Goal: Task Accomplishment & Management: Manage account settings

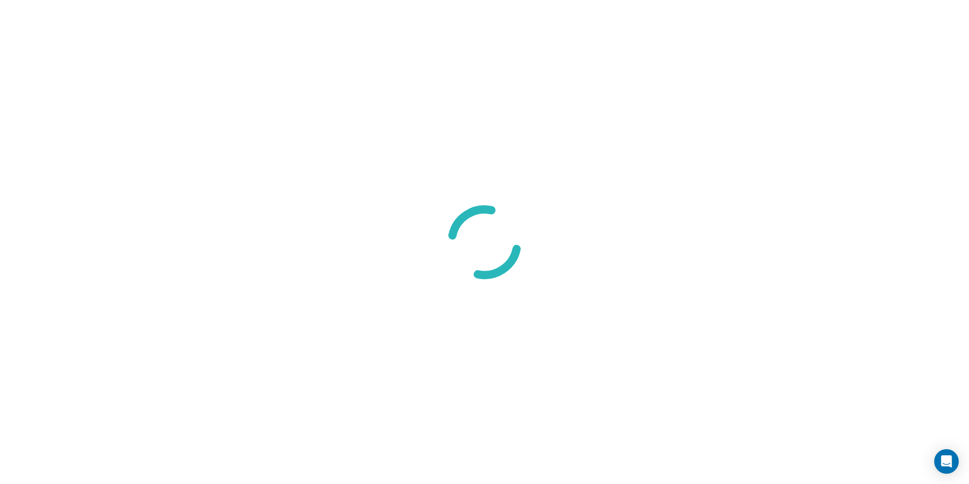
select select "8"
select select "Groceries"
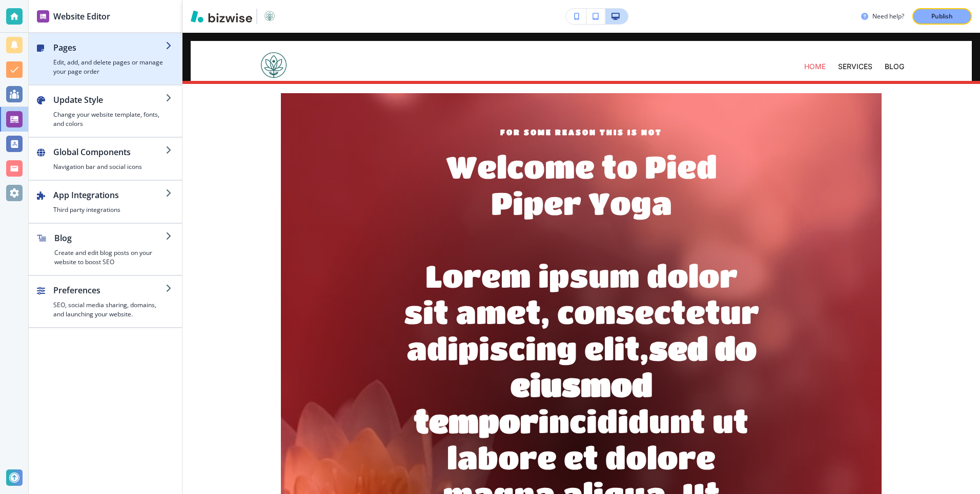
click at [113, 59] on h4 "Edit, add, and delete pages or manage your page order" at bounding box center [109, 67] width 112 height 18
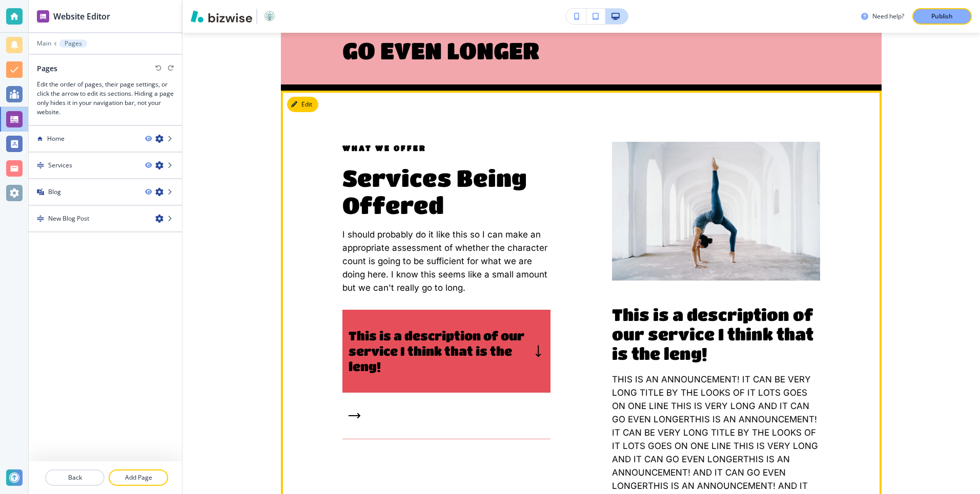
scroll to position [1315, 0]
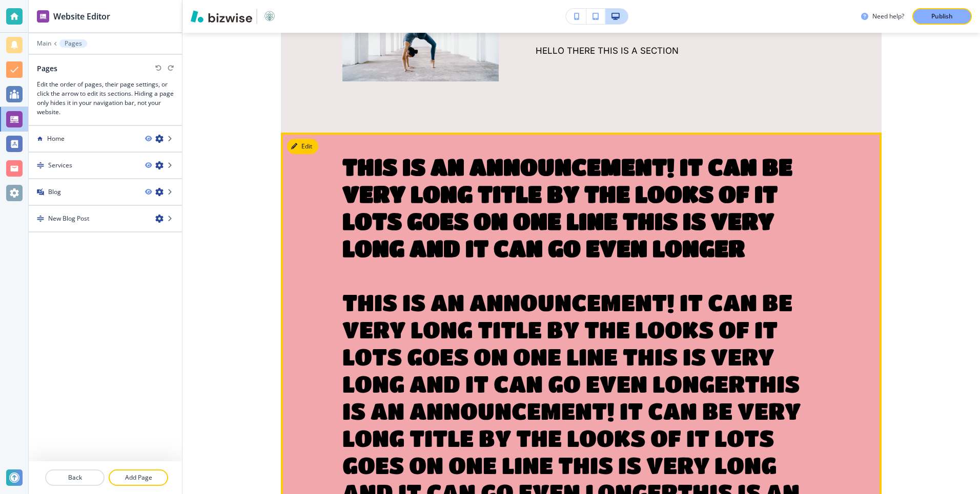
click at [514, 253] on h3 "THIS IS AN ANNOUNCEMENT! IT CAN BE VERY LONG TITLE BY THE LOOKS OF IT LOTS GOES…" at bounding box center [581, 438] width 478 height 570
click at [303, 139] on button "Edit" at bounding box center [302, 146] width 31 height 15
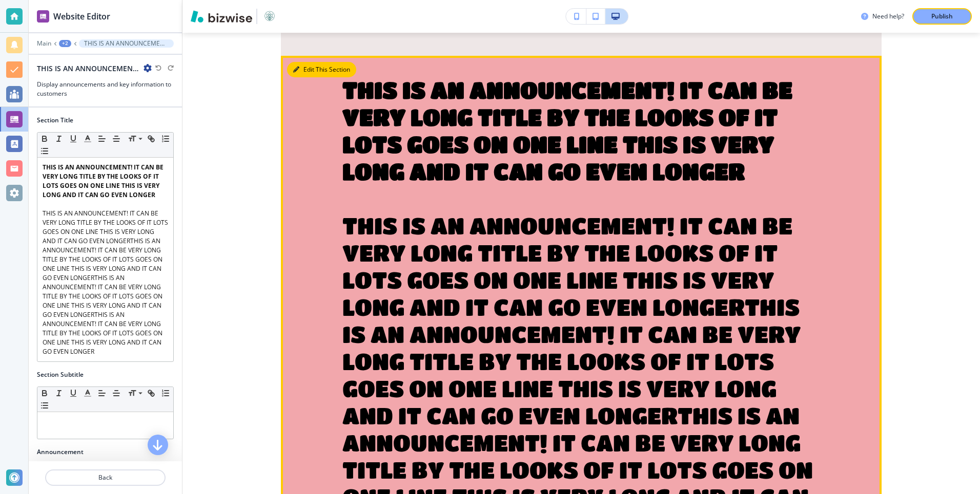
scroll to position [1403, 0]
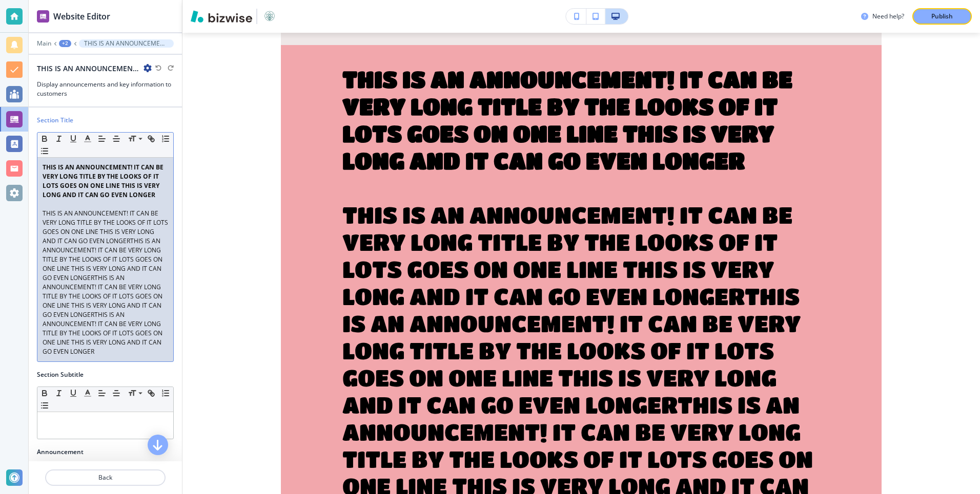
click at [114, 220] on p "THIS IS AN ANNOUNCEMENT! IT CAN BE VERY LONG TITLE BY THE LOOKS OF IT LOTS GOES…" at bounding box center [106, 283] width 126 height 148
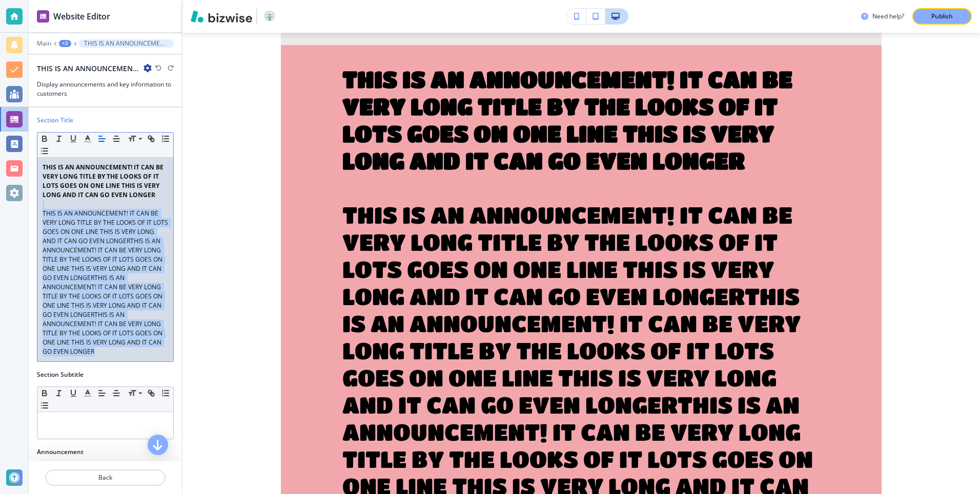
drag, startPoint x: 101, startPoint y: 354, endPoint x: 35, endPoint y: 204, distance: 164.0
click at [35, 204] on div "Section Title Small Normal Large Huge THIS IS AN ANNOUNCEMENT! IT CAN BE VERY L…" at bounding box center [105, 243] width 153 height 255
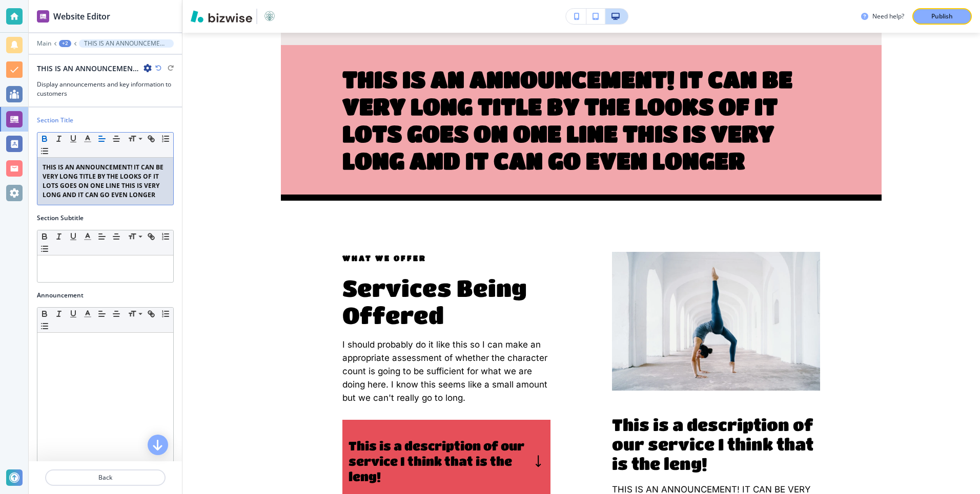
scroll to position [1252, 0]
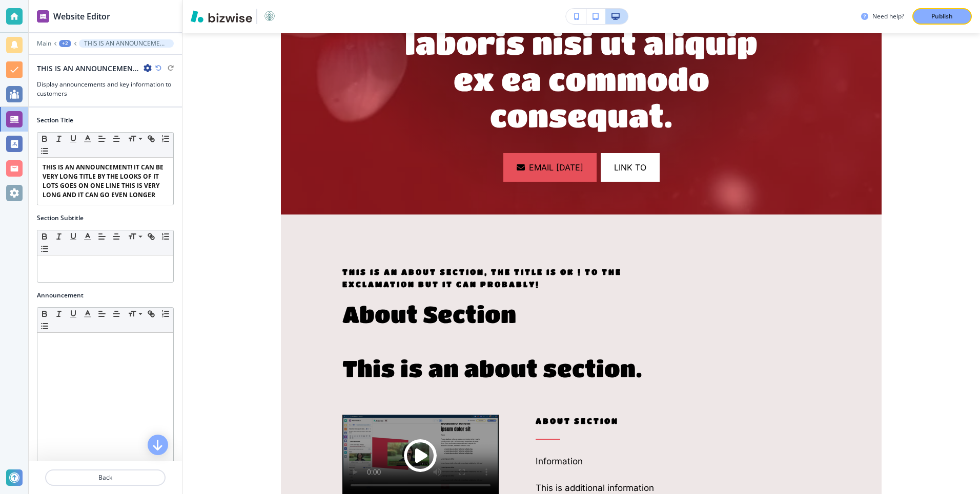
scroll to position [0, 0]
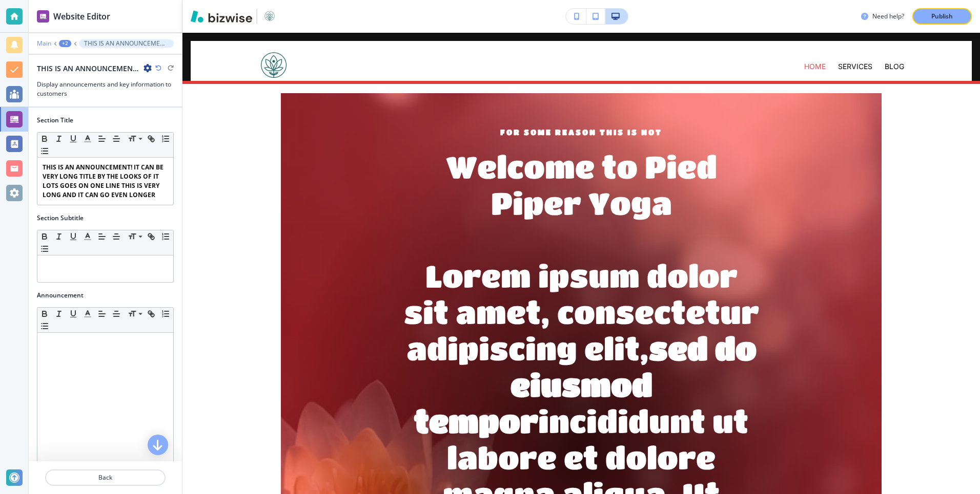
click at [47, 43] on p "Main" at bounding box center [44, 43] width 14 height 7
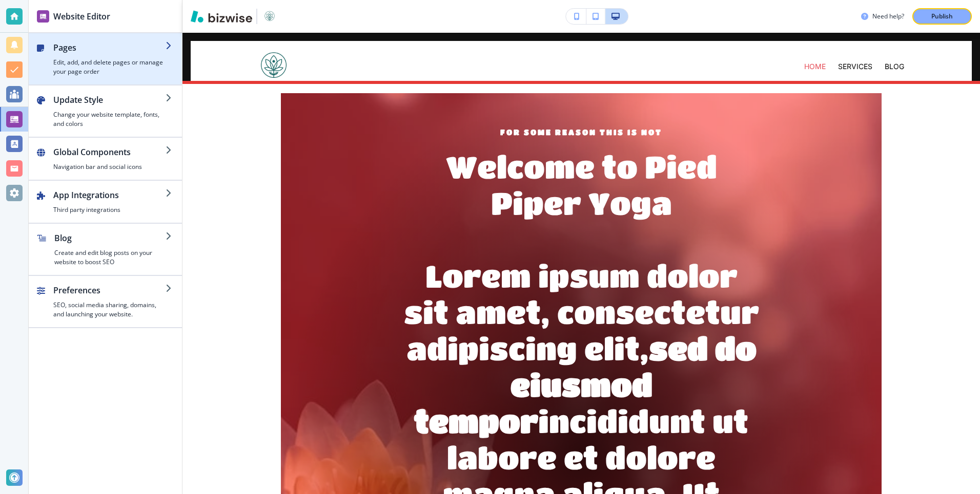
click at [113, 75] on h4 "Edit, add, and delete pages or manage your page order" at bounding box center [109, 67] width 112 height 18
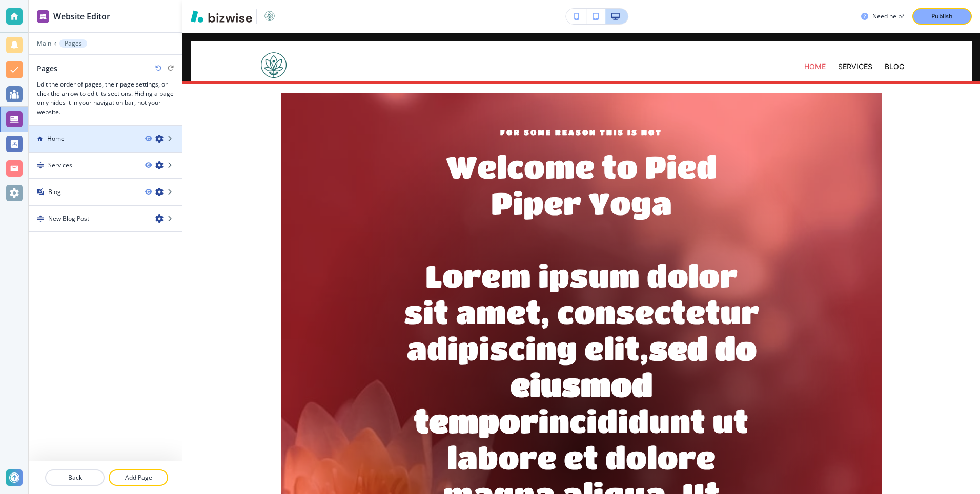
click at [91, 147] on div at bounding box center [105, 147] width 153 height 8
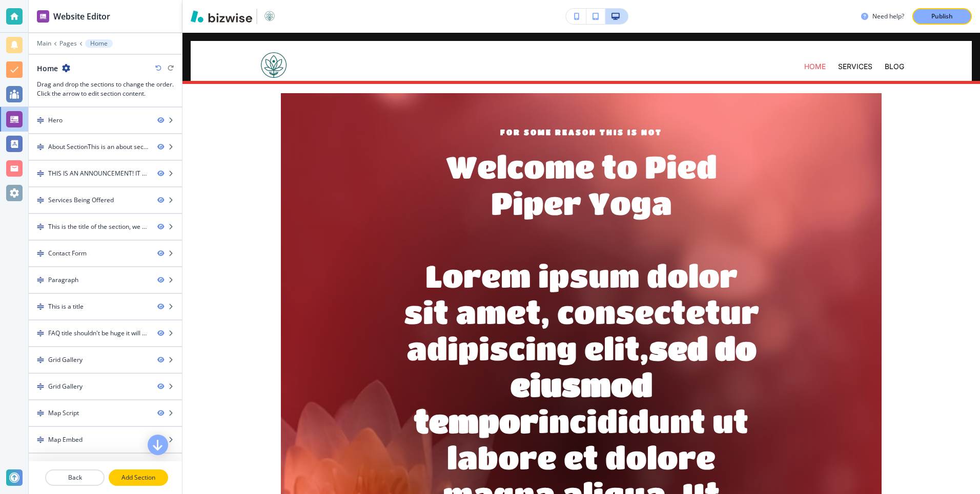
click at [129, 479] on p "Add Section" at bounding box center [138, 477] width 57 height 9
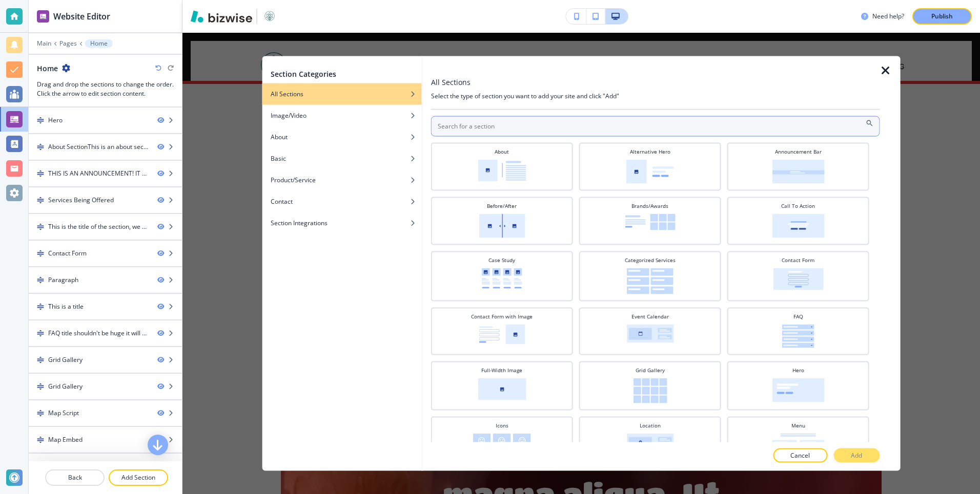
click at [460, 128] on input "text" at bounding box center [655, 126] width 449 height 20
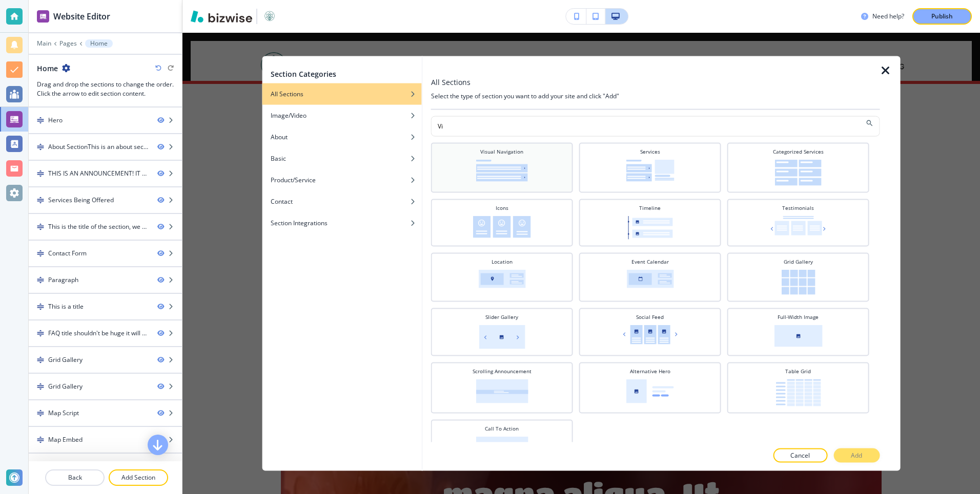
type input "Vi"
click at [545, 155] on div "Visual Navigation" at bounding box center [502, 167] width 132 height 38
click at [848, 455] on button "Add" at bounding box center [856, 456] width 46 height 14
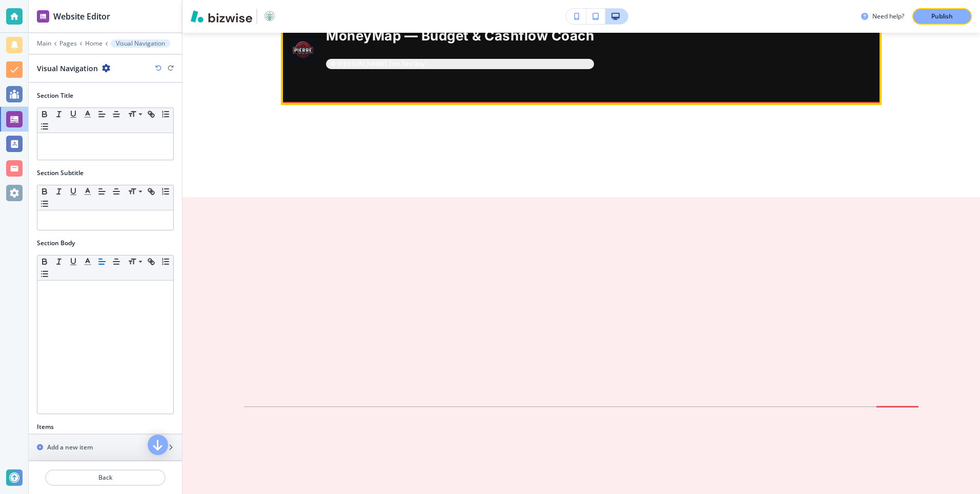
scroll to position [8166, 0]
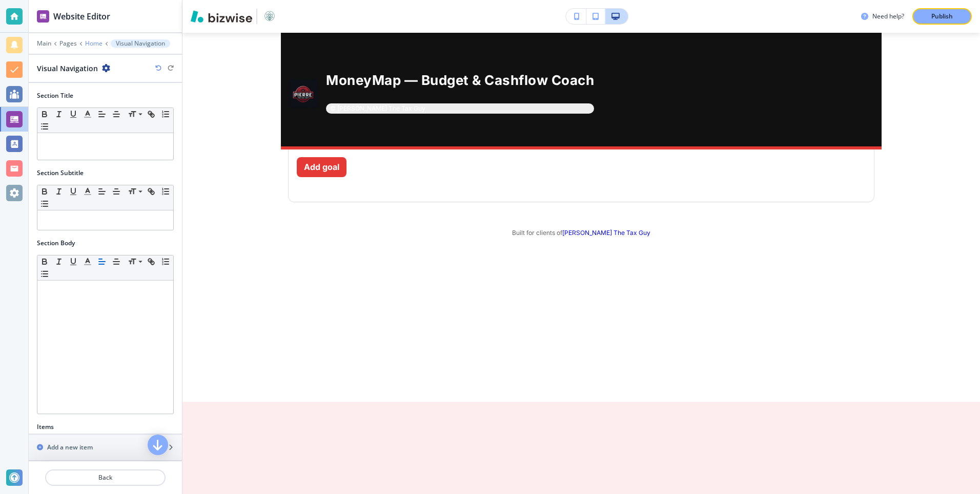
click at [94, 46] on p "Home" at bounding box center [93, 43] width 17 height 7
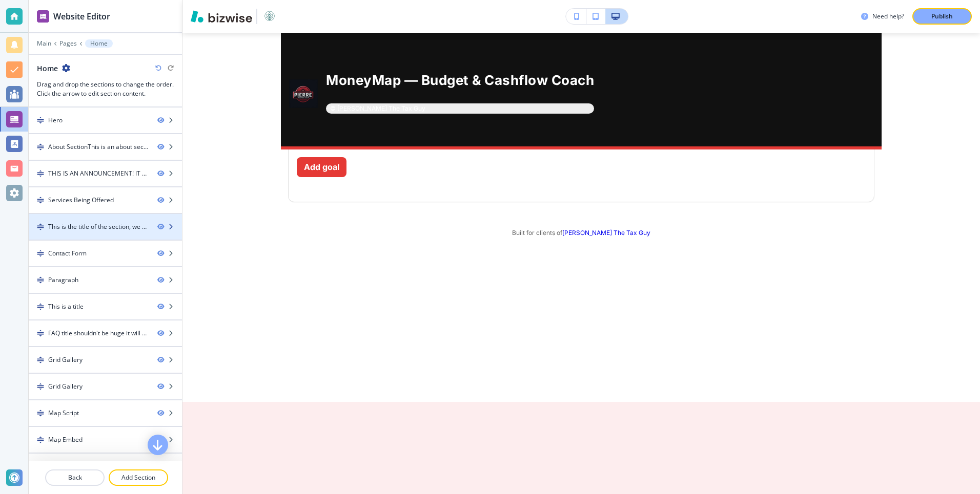
scroll to position [72, 0]
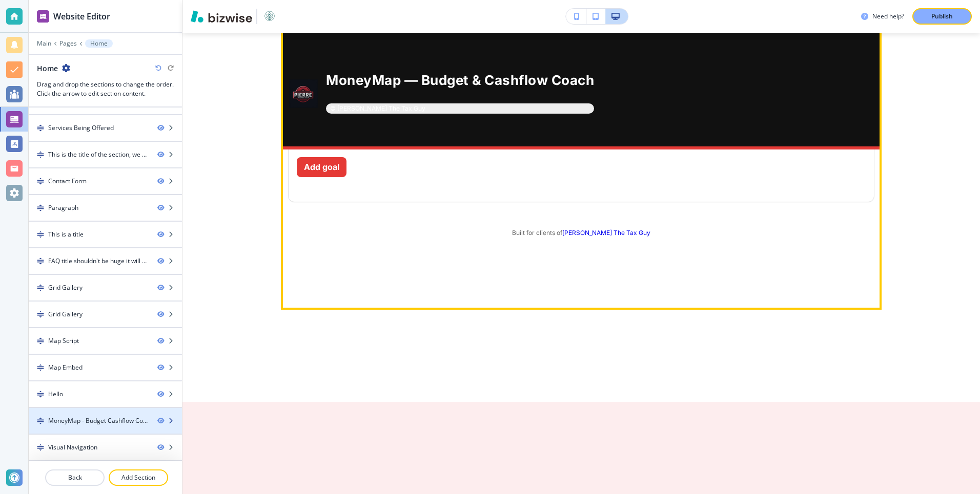
click at [172, 423] on icon "button" at bounding box center [171, 421] width 6 height 6
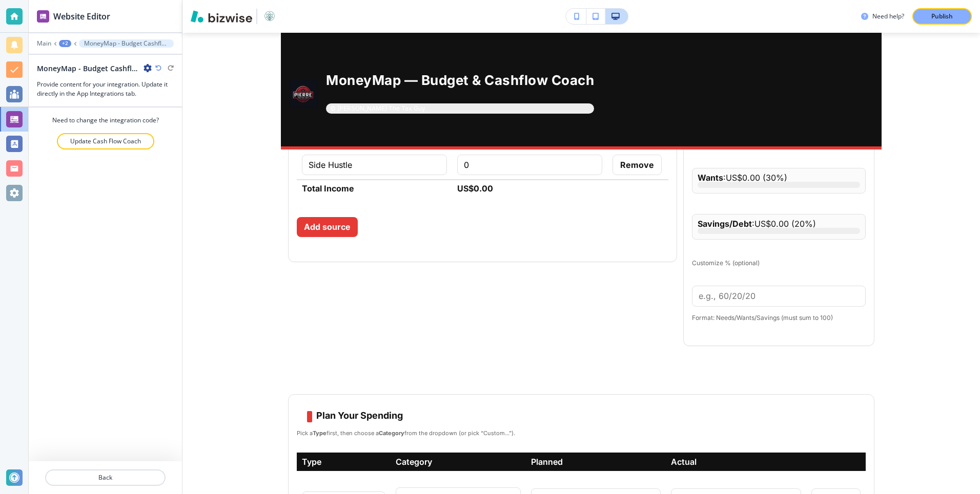
scroll to position [6400, 0]
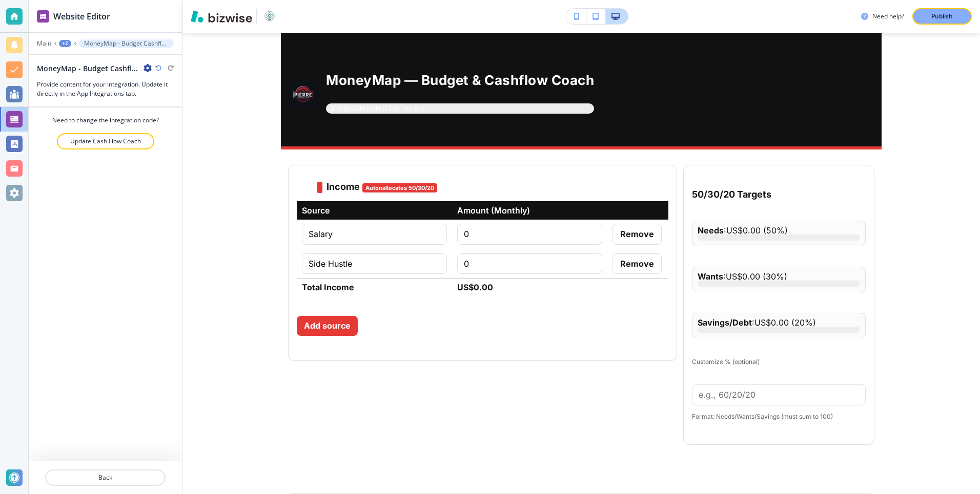
click at [149, 66] on icon "button" at bounding box center [147, 68] width 8 height 8
click at [163, 129] on button "Delete Section" at bounding box center [176, 122] width 66 height 18
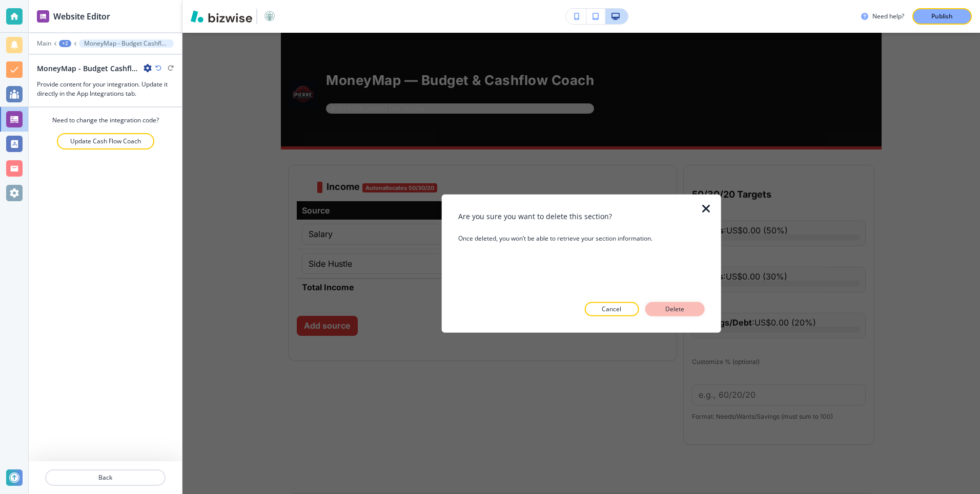
click at [679, 309] on p "Delete" at bounding box center [674, 309] width 25 height 9
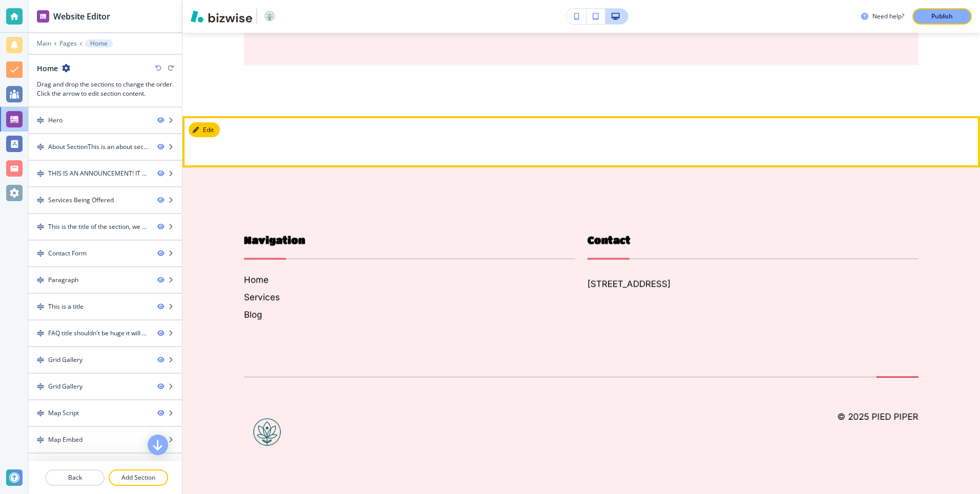
scroll to position [5661, 0]
click at [205, 138] on button "Edit This Section" at bounding box center [223, 129] width 69 height 15
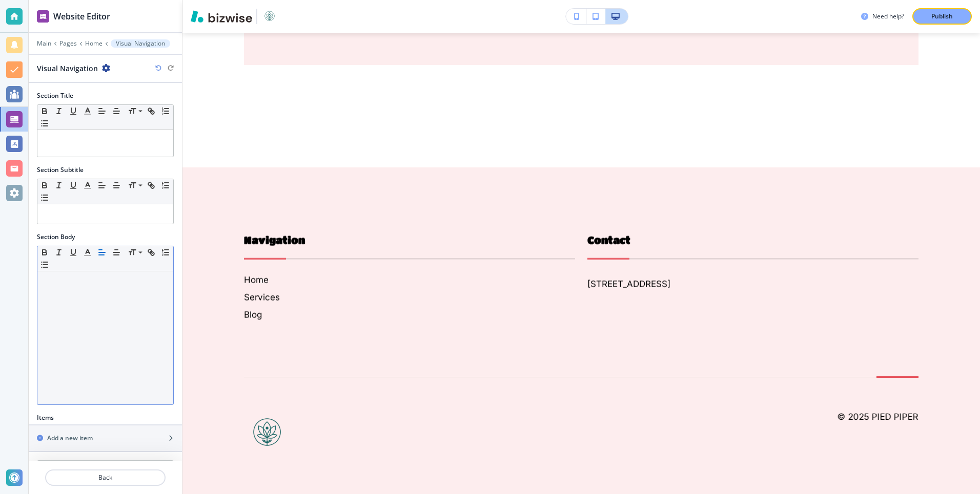
scroll to position [61, 0]
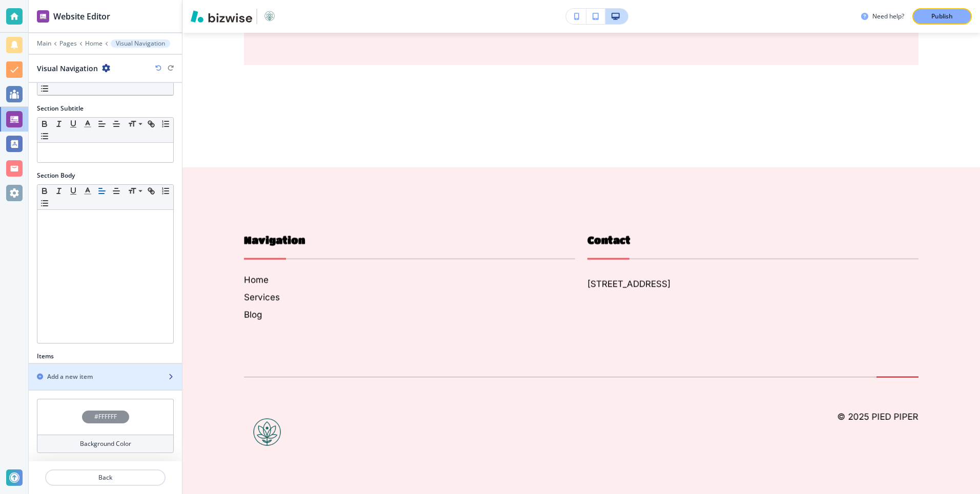
click at [74, 374] on h2 "Add a new item" at bounding box center [70, 377] width 46 height 9
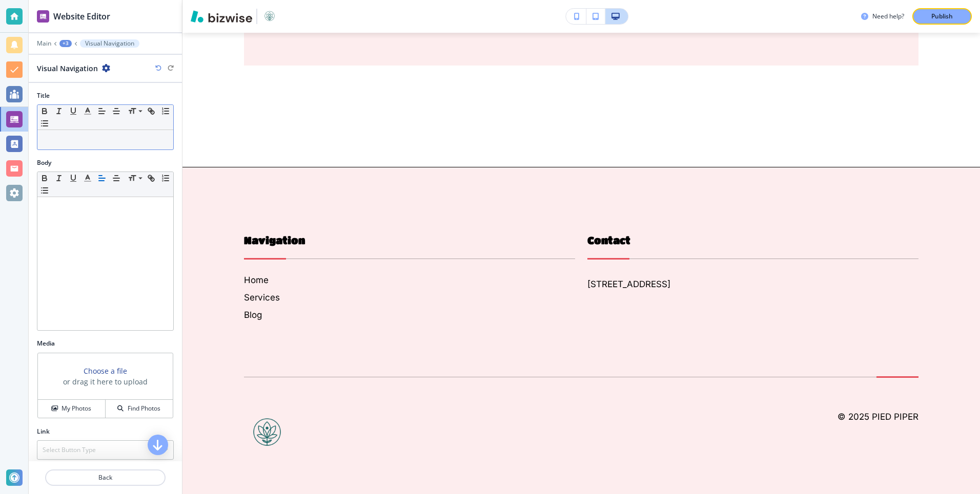
click at [100, 134] on div at bounding box center [105, 139] width 136 height 19
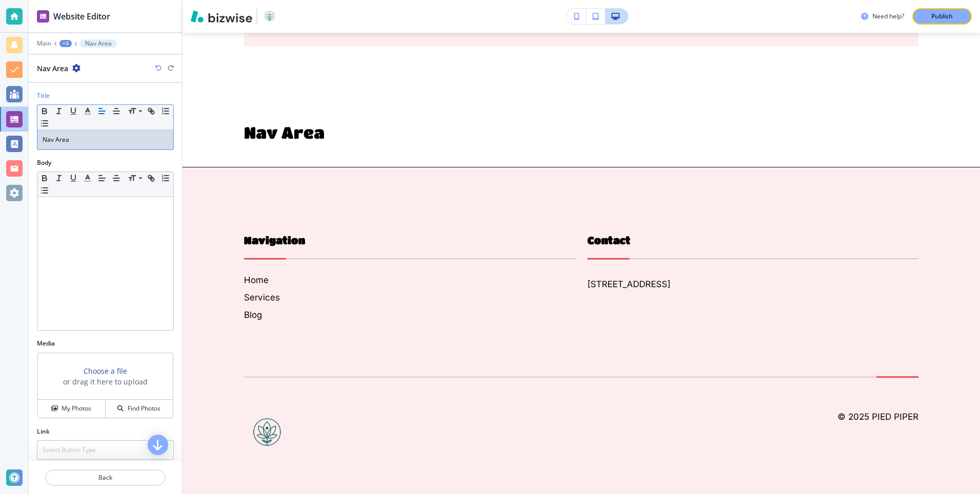
scroll to position [54, 0]
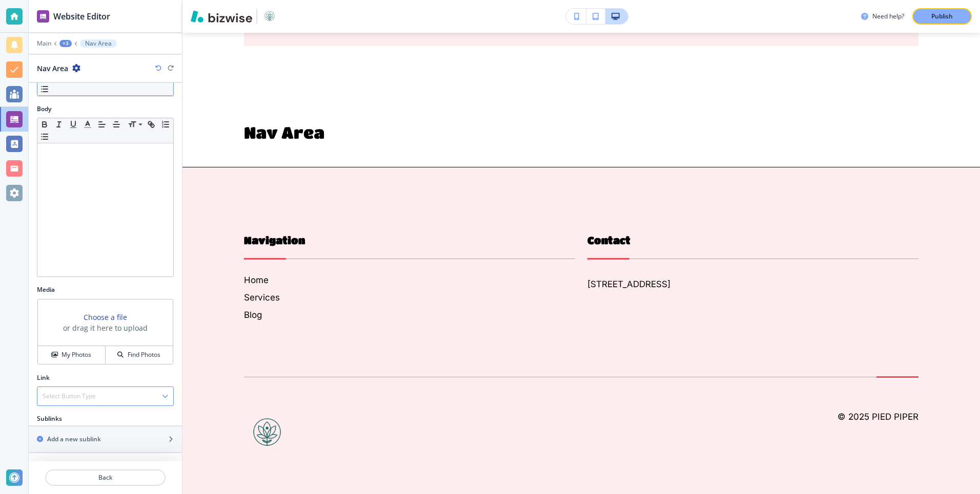
click at [112, 395] on div "Select Button Type" at bounding box center [105, 396] width 136 height 18
click at [75, 427] on h4 "Internal Link" at bounding box center [106, 431] width 126 height 9
click at [85, 437] on \(page\/section\) "Manual Input" at bounding box center [99, 437] width 125 height 17
click at [168, 439] on icon "button" at bounding box center [165, 438] width 6 height 6
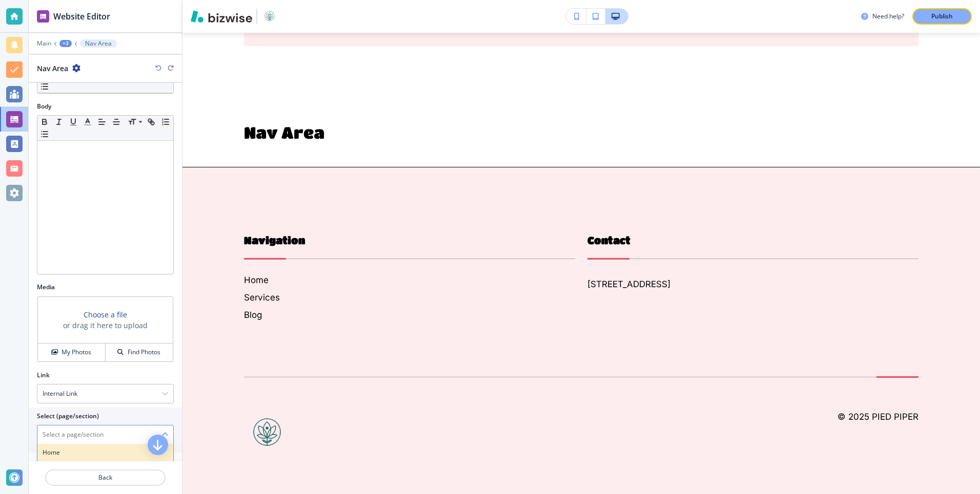
click at [71, 455] on h4 "Home" at bounding box center [106, 452] width 126 height 9
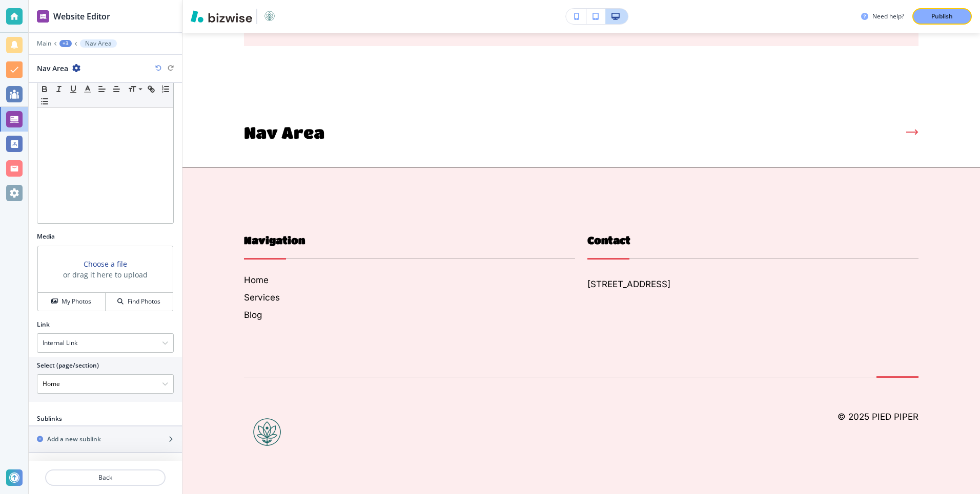
click at [89, 387] on \(page\/section\) "Home" at bounding box center [99, 384] width 125 height 17
click at [170, 383] on div "Home" at bounding box center [105, 384] width 136 height 18
click at [84, 436] on h4 "Home | About SectionThis is an about section." at bounding box center [106, 441] width 126 height 18
click at [147, 385] on \(page\/section\) "Home | About SectionThis is an about section." at bounding box center [99, 384] width 125 height 17
click at [166, 387] on icon "button" at bounding box center [165, 384] width 6 height 6
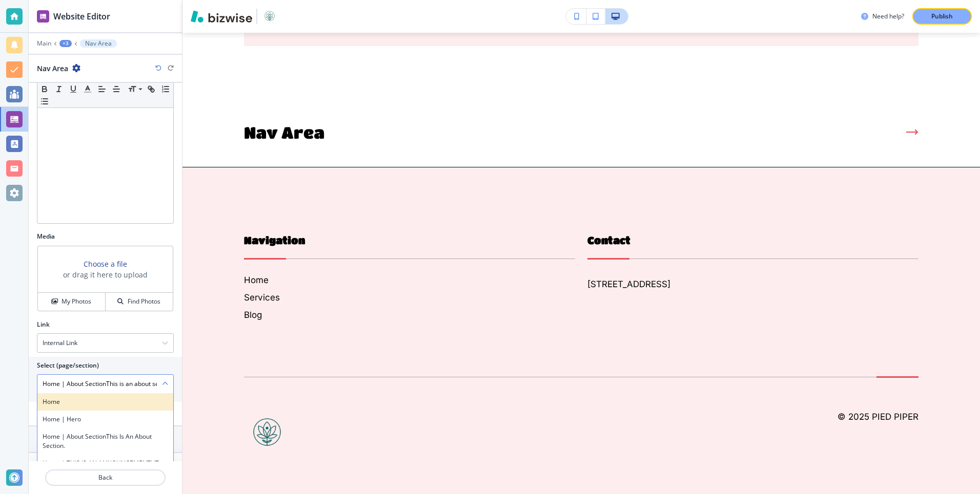
scroll to position [284, 0]
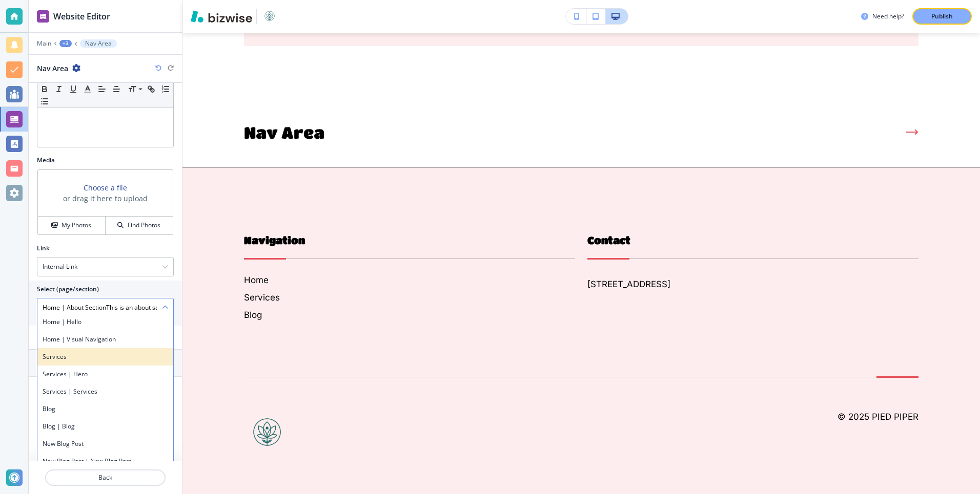
click at [92, 365] on div "Services" at bounding box center [105, 356] width 136 height 17
type \(page\/section\) "Services"
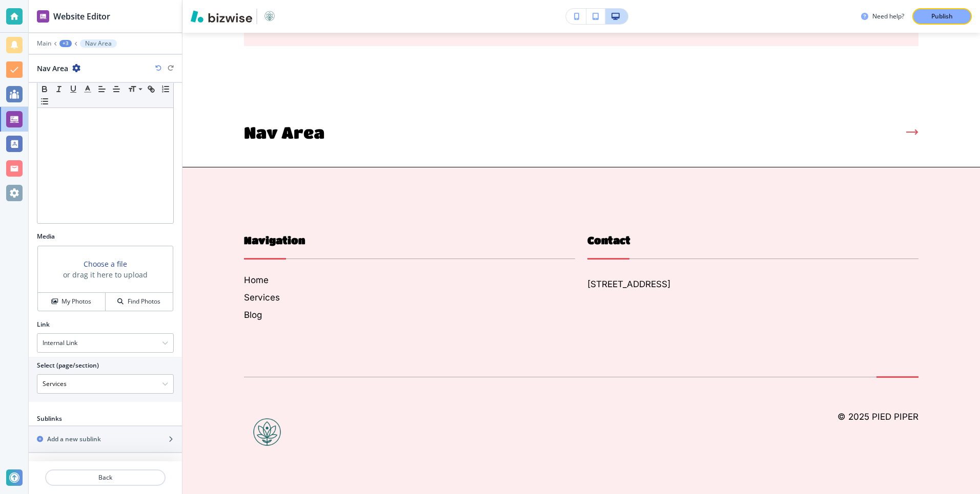
scroll to position [0, 0]
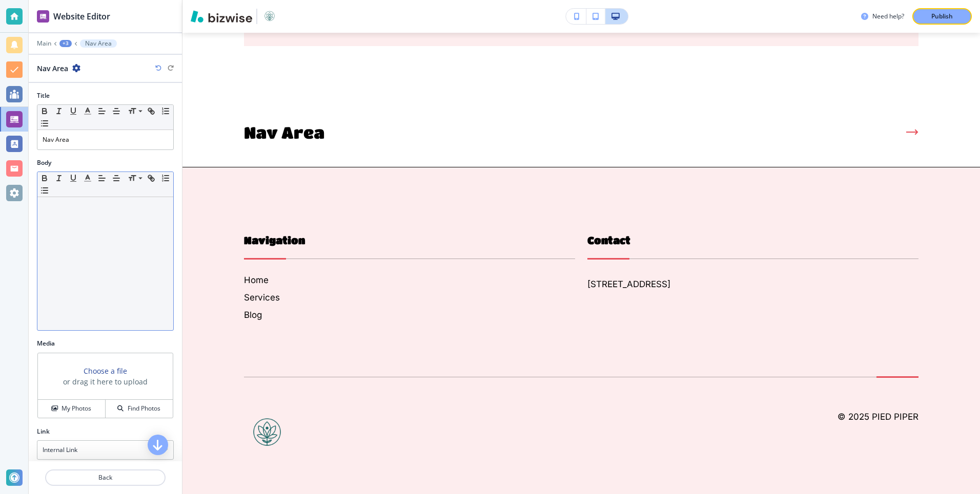
click at [102, 229] on div at bounding box center [105, 263] width 136 height 133
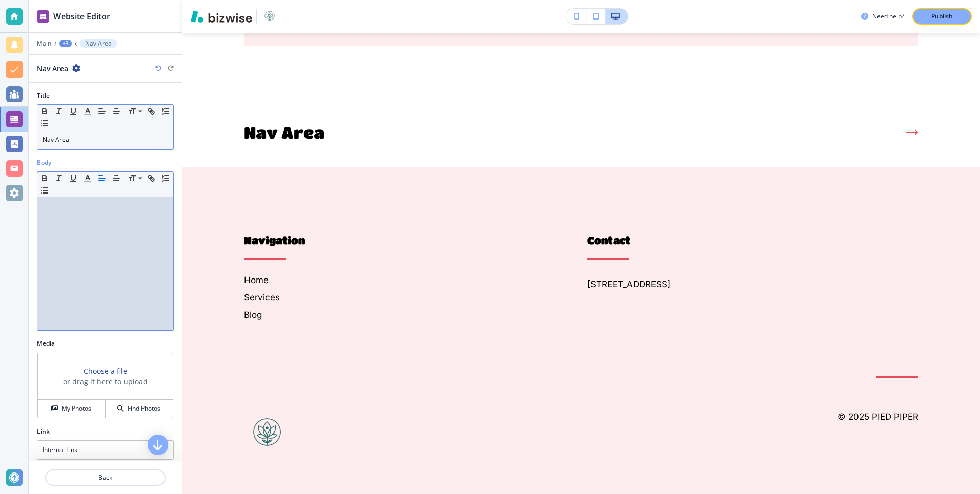
click at [76, 135] on p "Nav Area" at bounding box center [106, 139] width 126 height 9
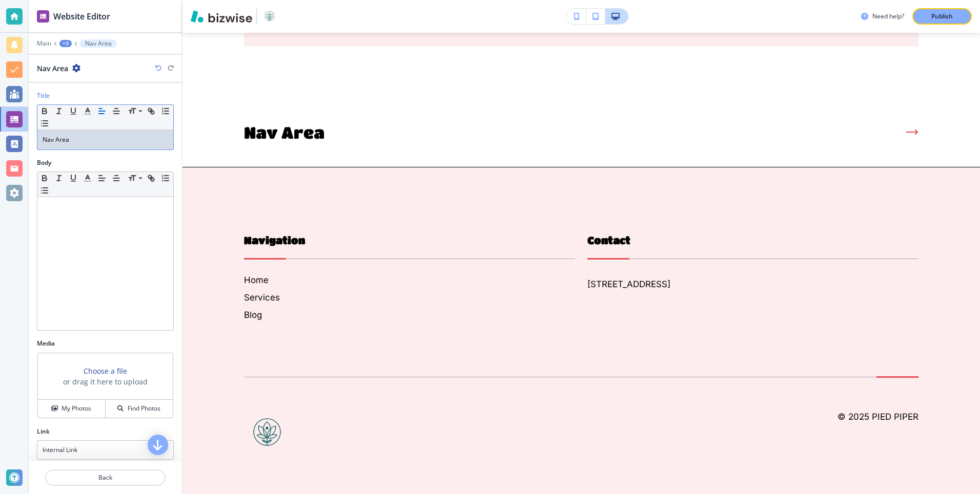
click at [76, 135] on p "Nav Area" at bounding box center [106, 139] width 126 height 9
click at [58, 67] on h2 "Services" at bounding box center [51, 68] width 28 height 11
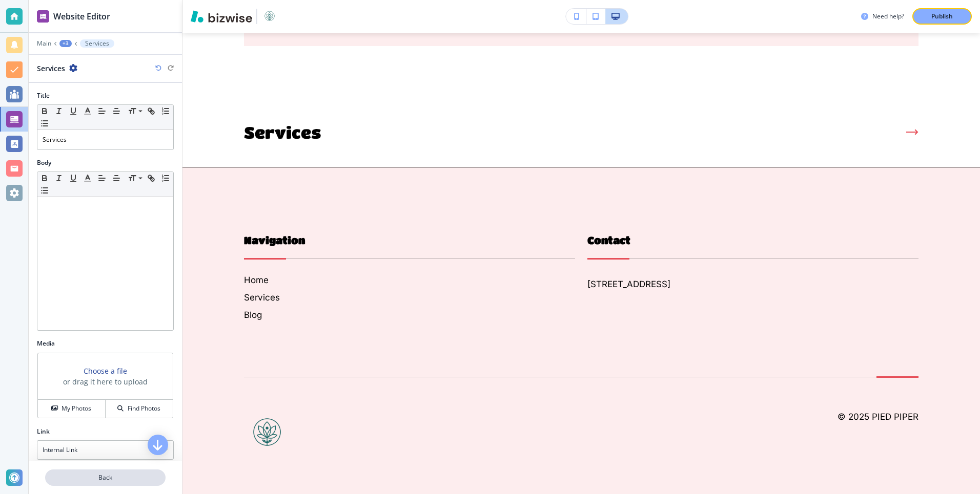
click at [98, 479] on p "Back" at bounding box center [105, 477] width 118 height 9
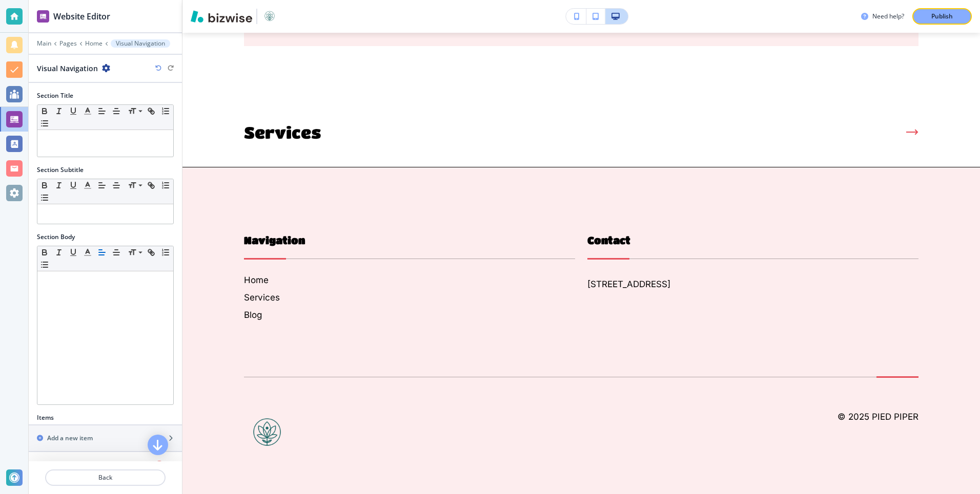
scroll to position [5982, 0]
click at [106, 135] on p at bounding box center [106, 139] width 126 height 9
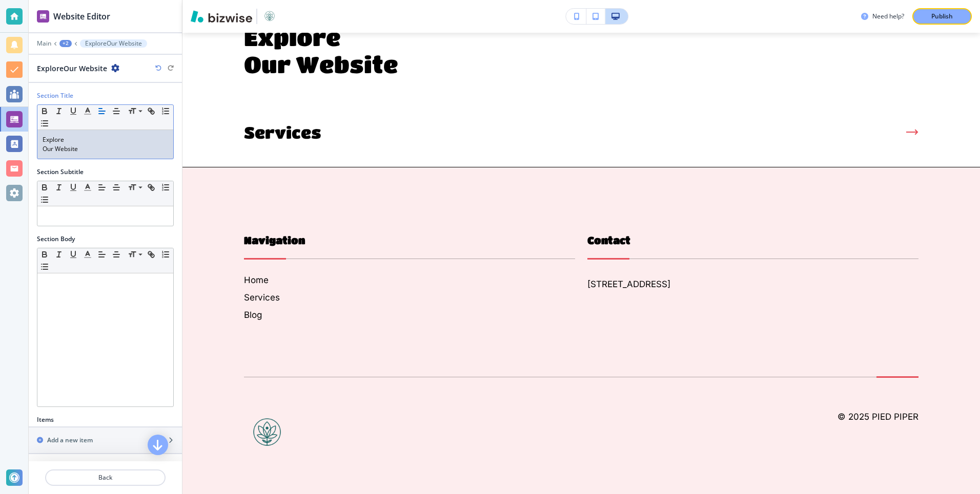
scroll to position [90, 0]
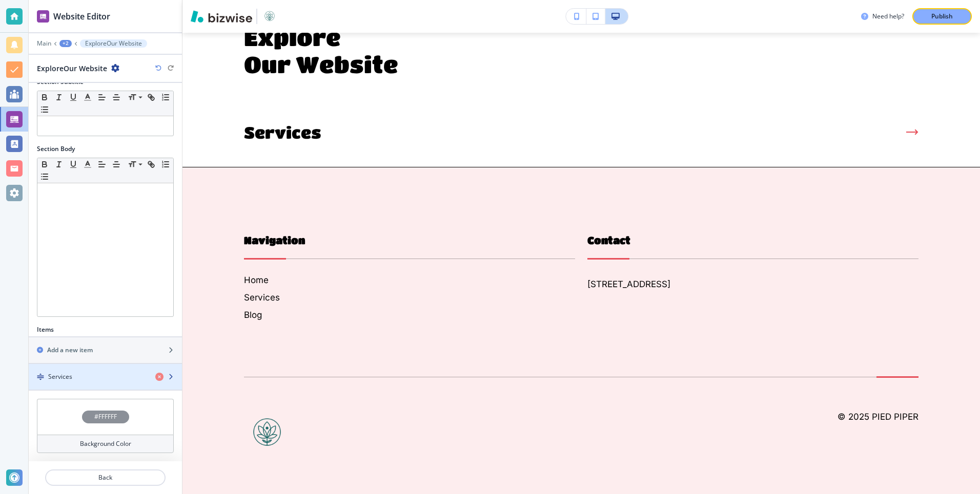
click at [70, 377] on h4 "Services" at bounding box center [60, 377] width 24 height 9
click at [72, 376] on div "Services" at bounding box center [88, 377] width 118 height 9
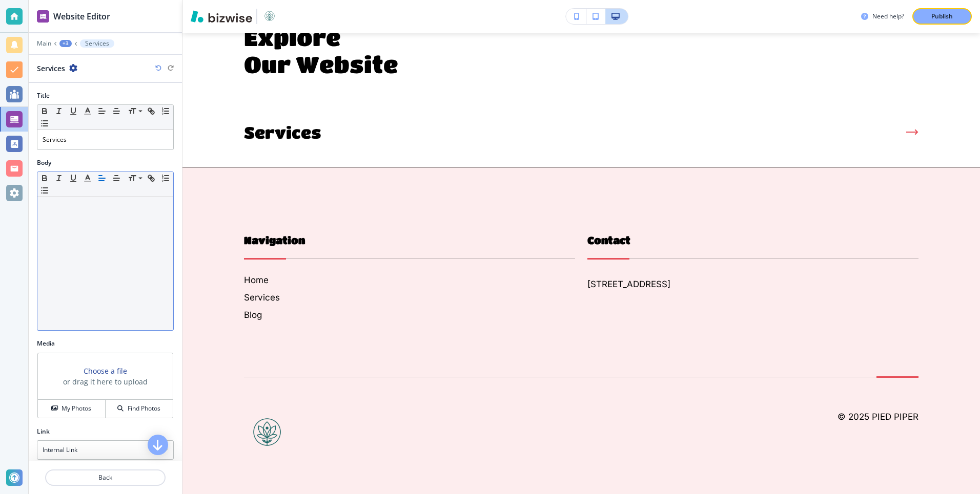
scroll to position [6056, 0]
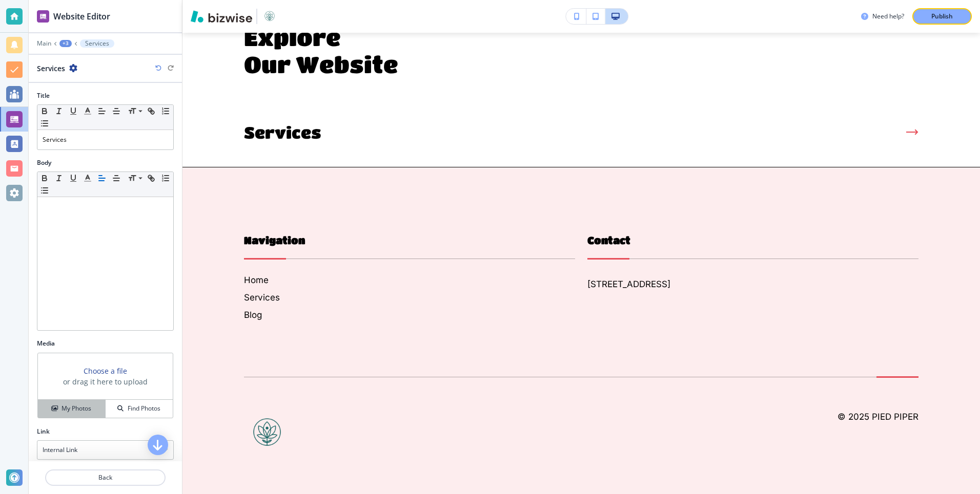
click at [67, 406] on h4 "My Photos" at bounding box center [76, 408] width 30 height 9
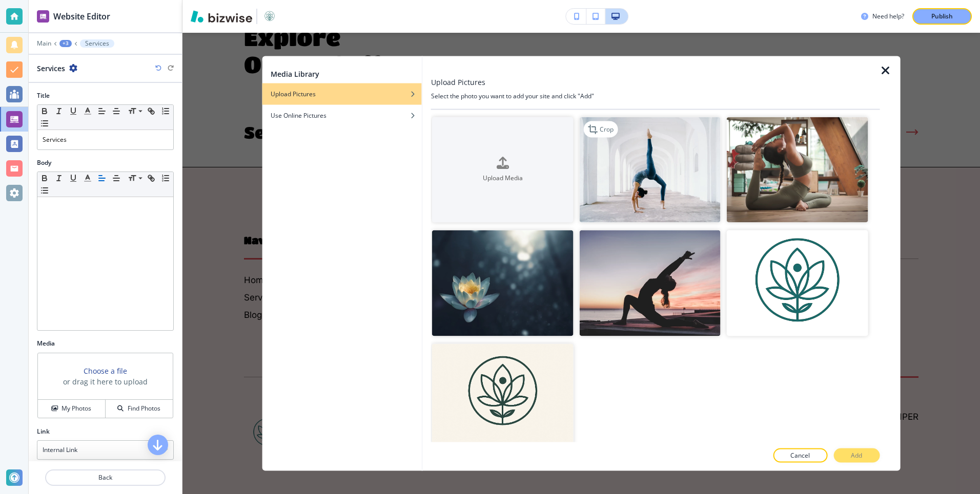
click at [647, 185] on img "button" at bounding box center [649, 170] width 141 height 106
click at [855, 455] on p "Add" at bounding box center [856, 455] width 11 height 9
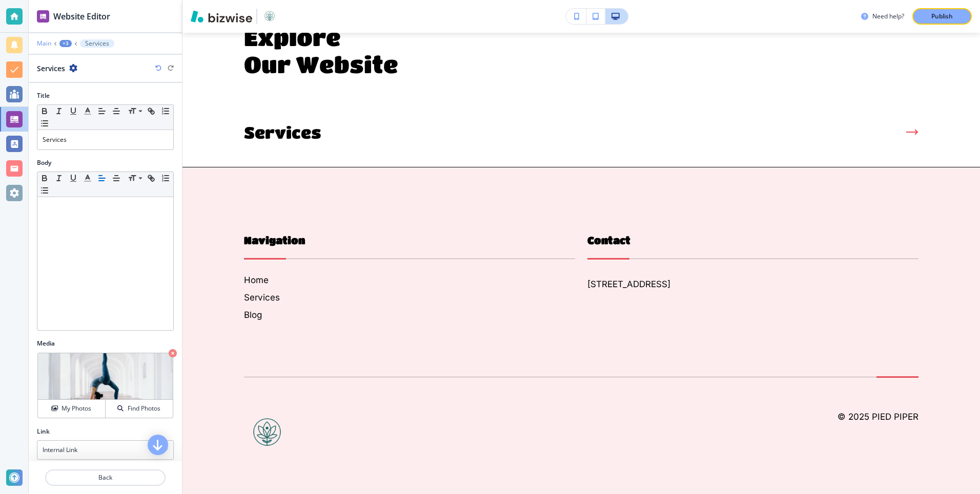
click at [45, 44] on p "Main" at bounding box center [44, 43] width 14 height 7
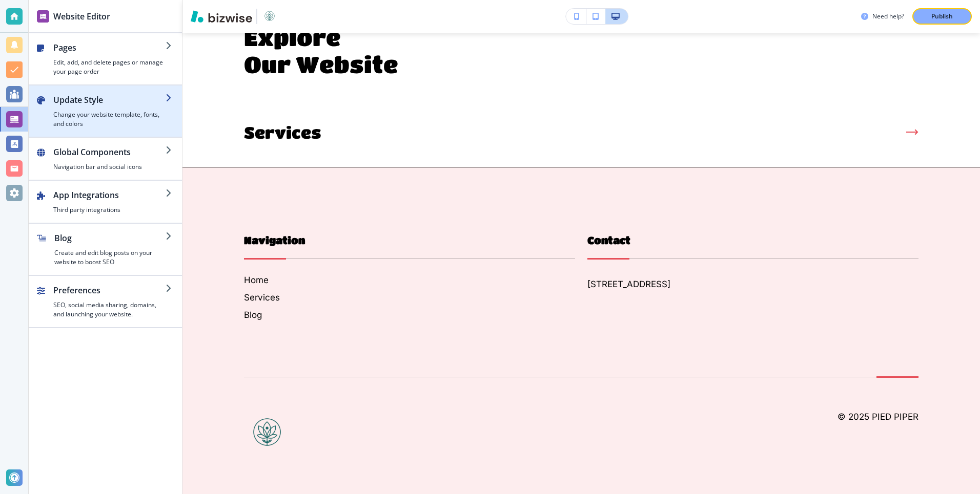
click at [118, 110] on h4 "Change your website template, fonts, and colors" at bounding box center [109, 119] width 112 height 18
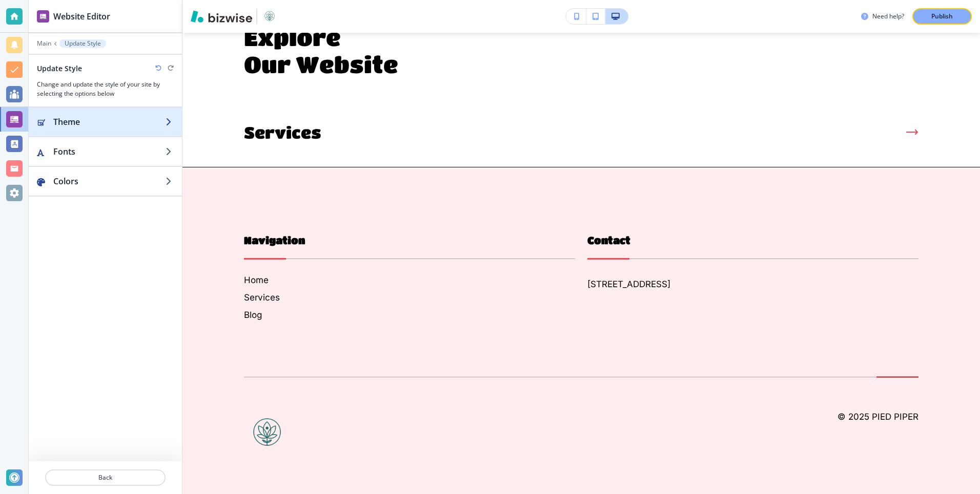
click at [77, 126] on h2 "Theme" at bounding box center [109, 122] width 112 height 12
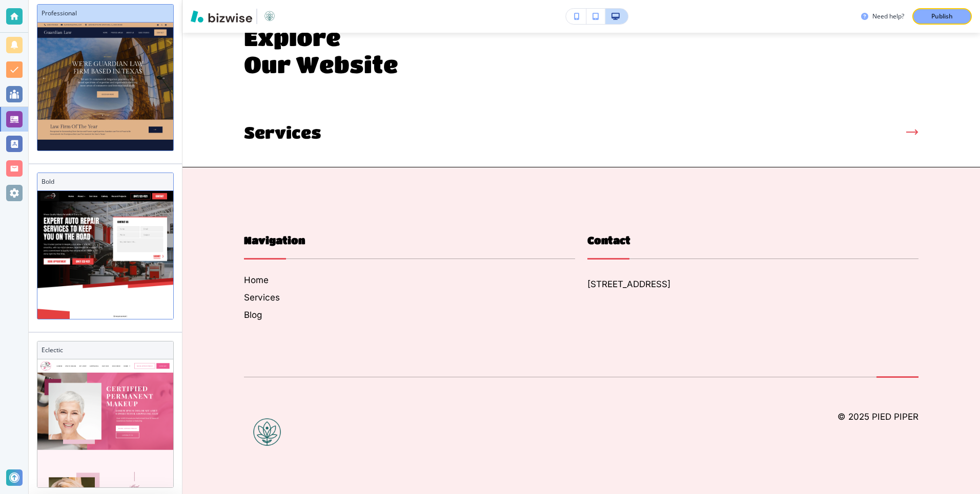
scroll to position [9, 0]
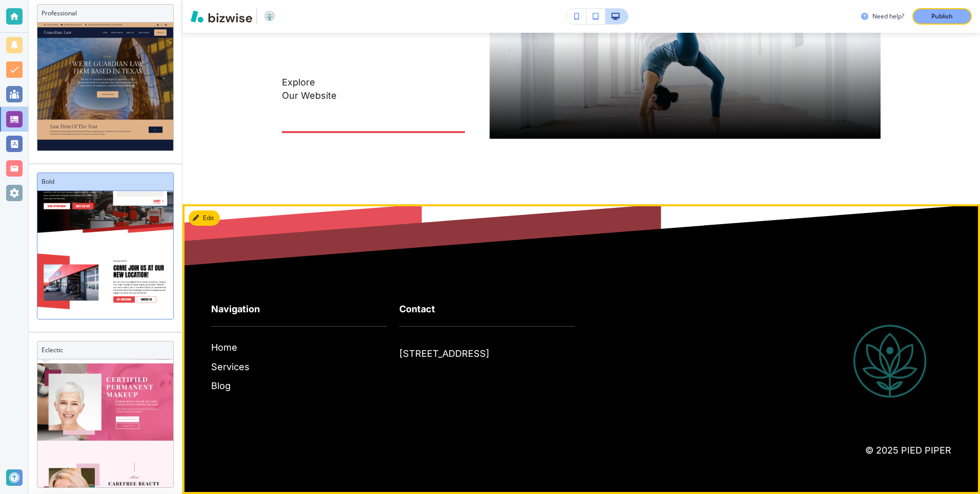
scroll to position [6580, 0]
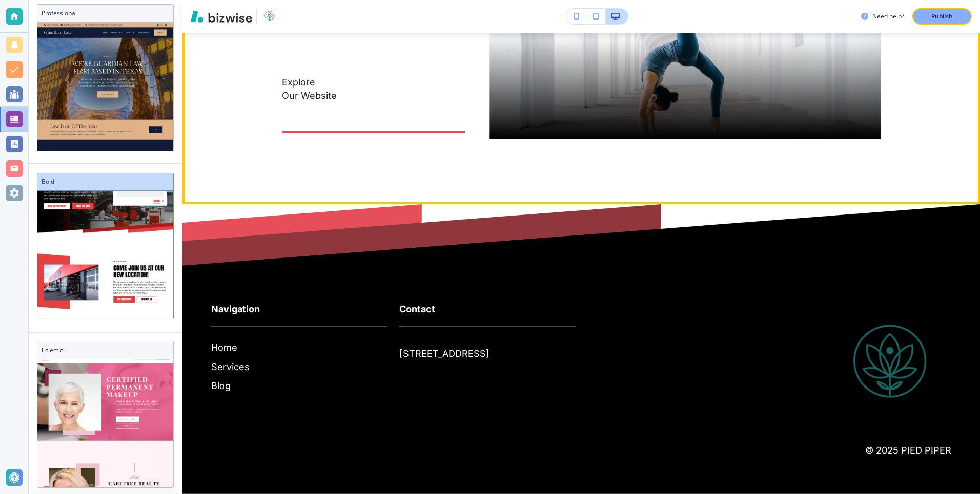
click at [360, 102] on p "Our Website" at bounding box center [373, 95] width 183 height 13
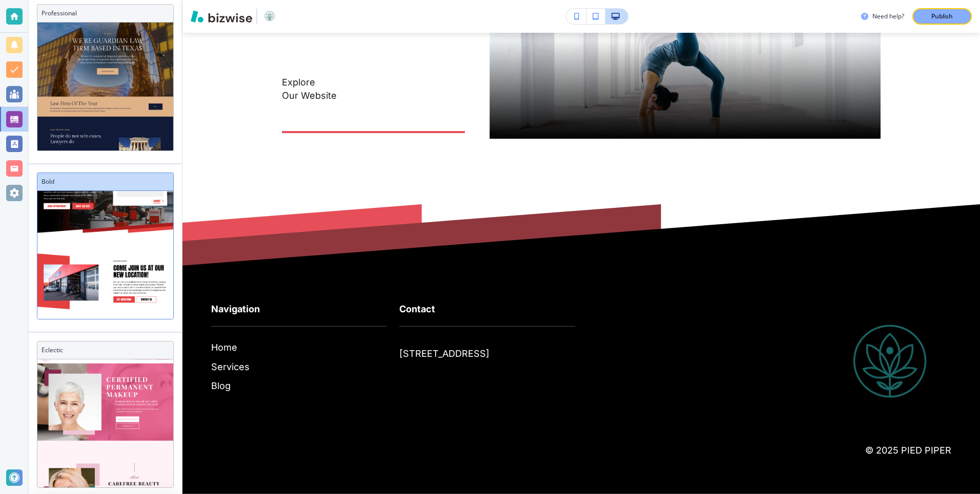
scroll to position [31, 0]
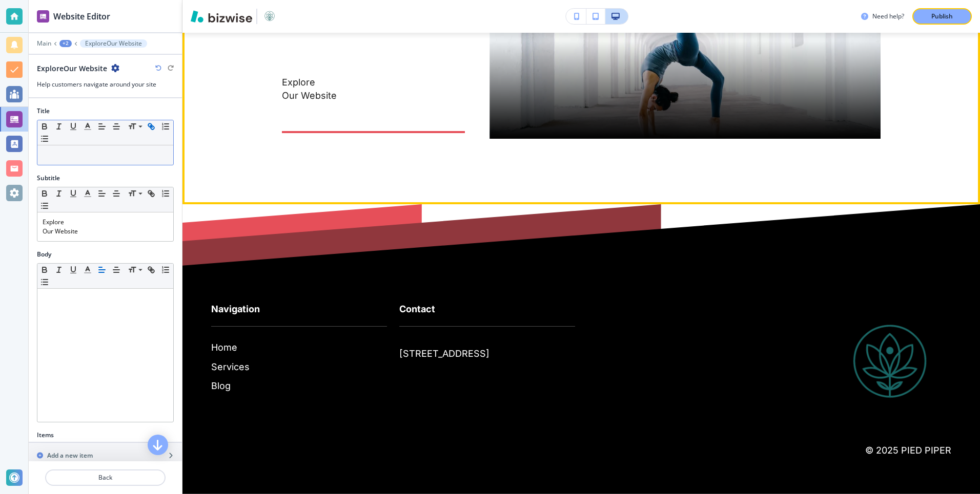
scroll to position [6656, 0]
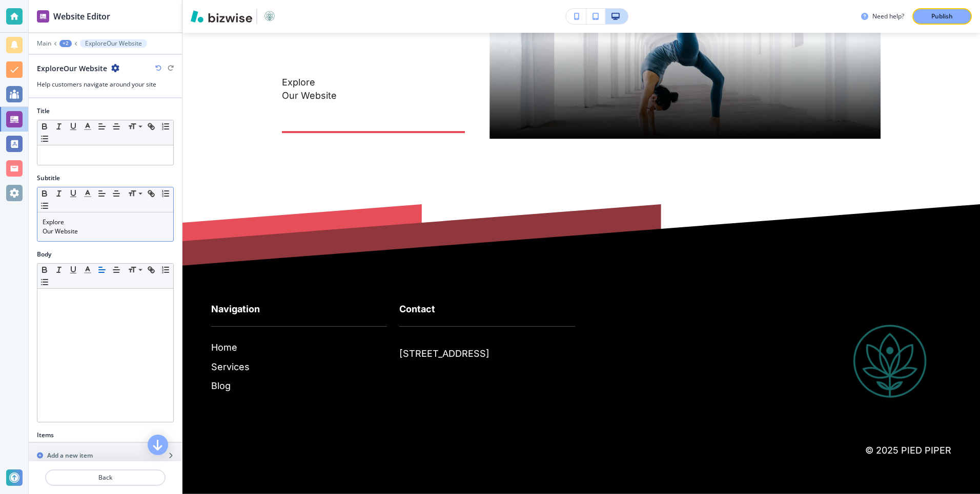
click at [72, 235] on p "Our Website" at bounding box center [106, 231] width 126 height 9
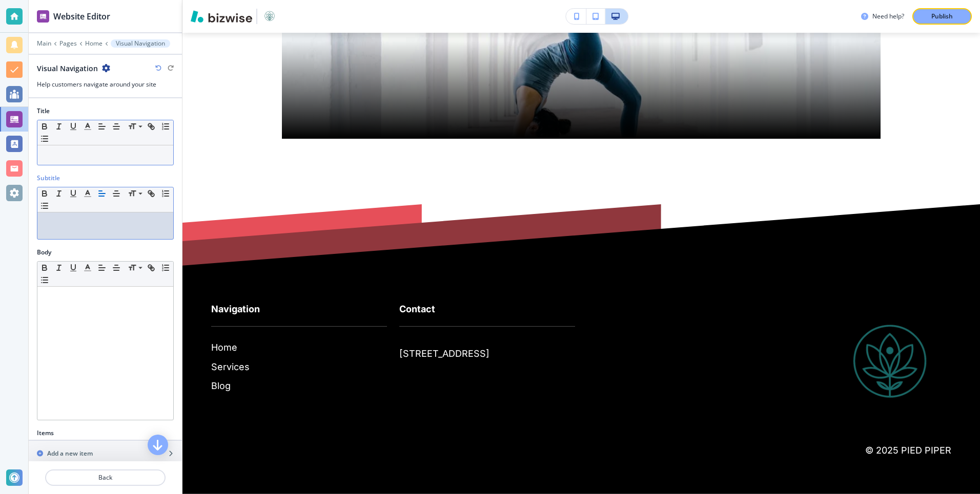
click at [63, 147] on div at bounding box center [105, 155] width 136 height 19
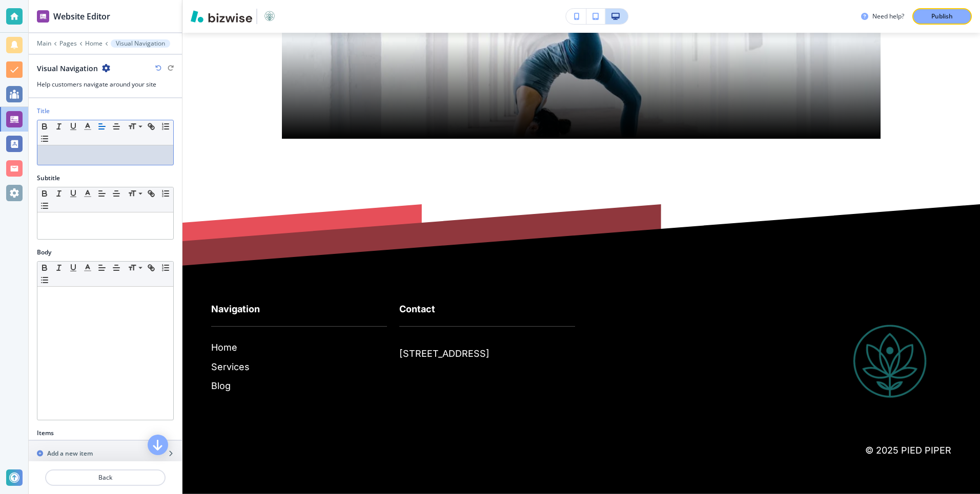
scroll to position [0, 0]
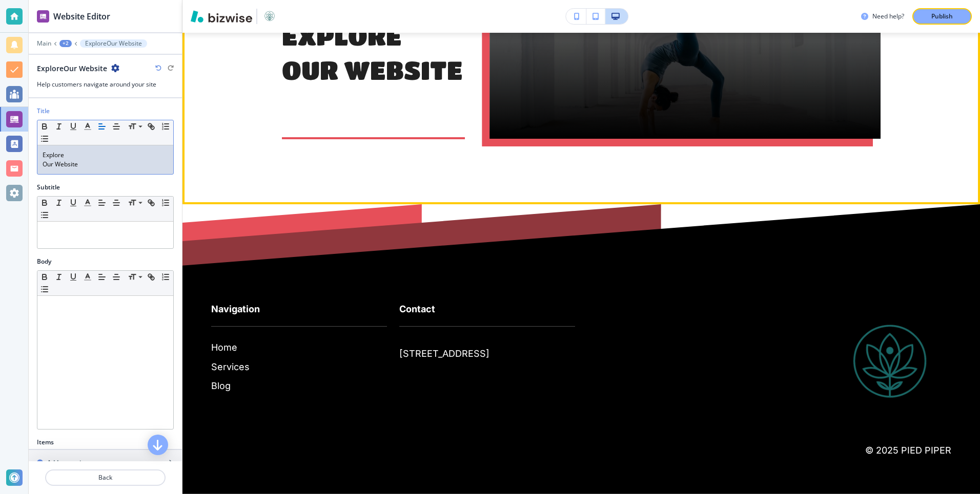
click at [660, 139] on div at bounding box center [684, 41] width 391 height 195
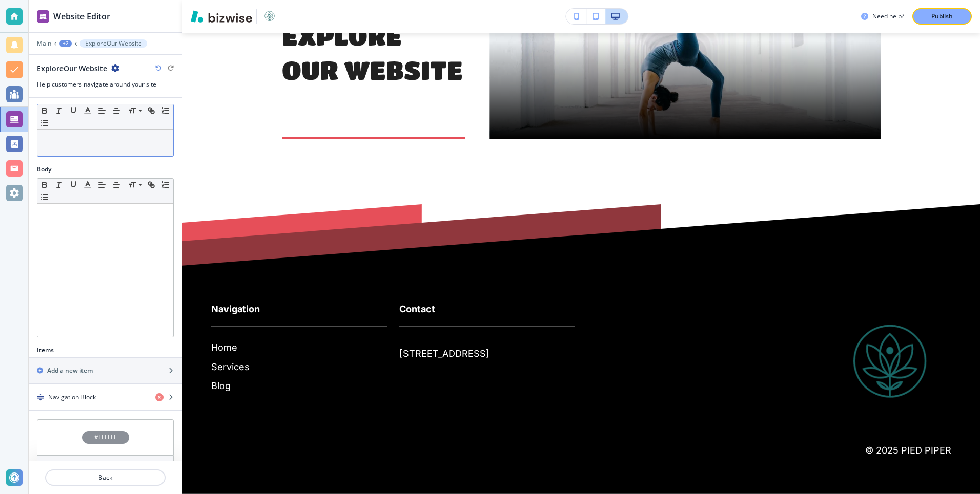
scroll to position [201, 0]
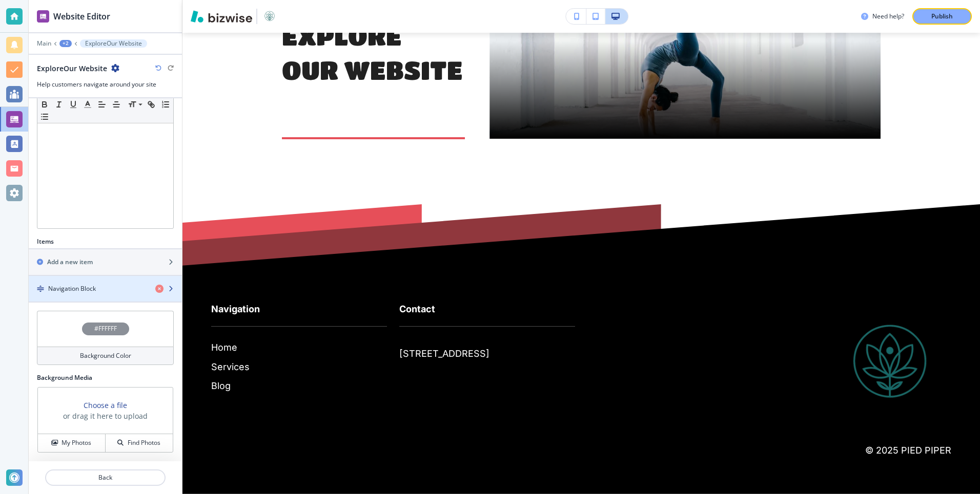
click at [102, 284] on div "button" at bounding box center [105, 280] width 153 height 8
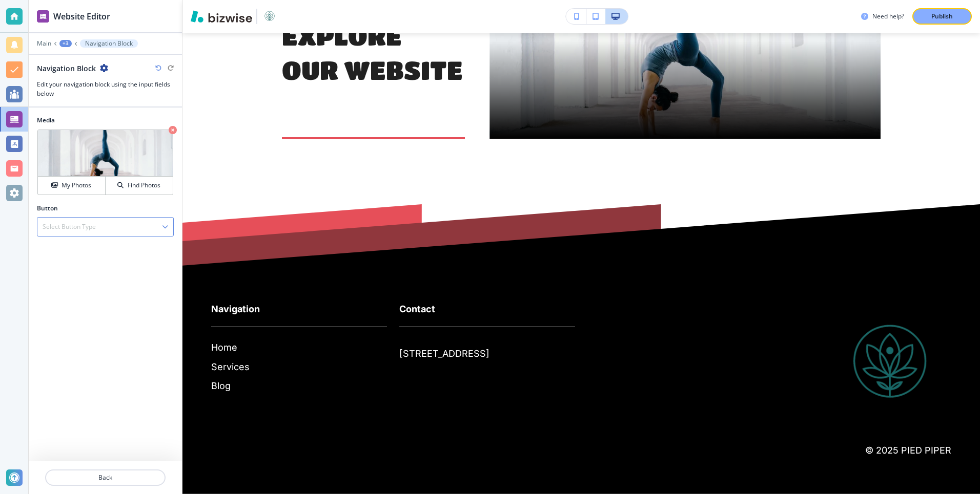
click at [109, 225] on div "Select Button Type" at bounding box center [105, 227] width 136 height 18
click at [79, 260] on h4 "Internal Link" at bounding box center [106, 262] width 126 height 9
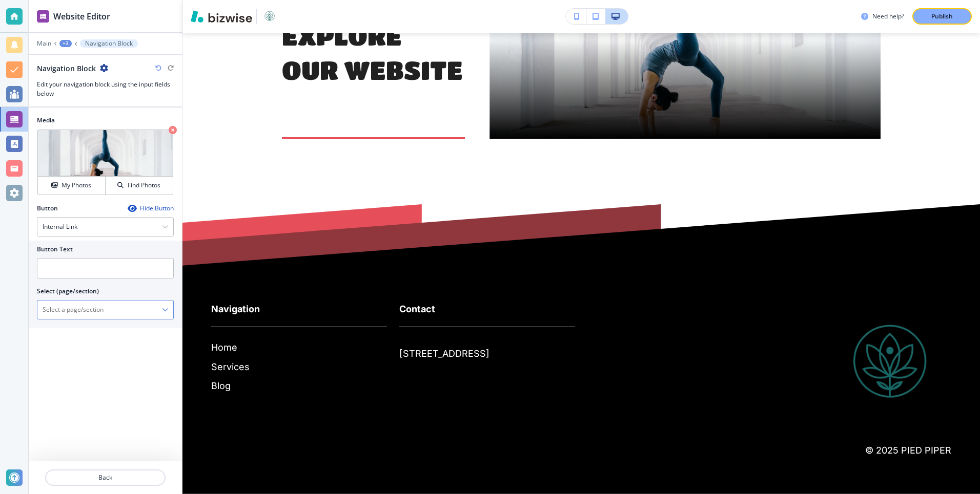
click at [77, 311] on \(page\/section\) "Manual Input" at bounding box center [99, 309] width 125 height 17
click at [168, 313] on div at bounding box center [105, 310] width 136 height 18
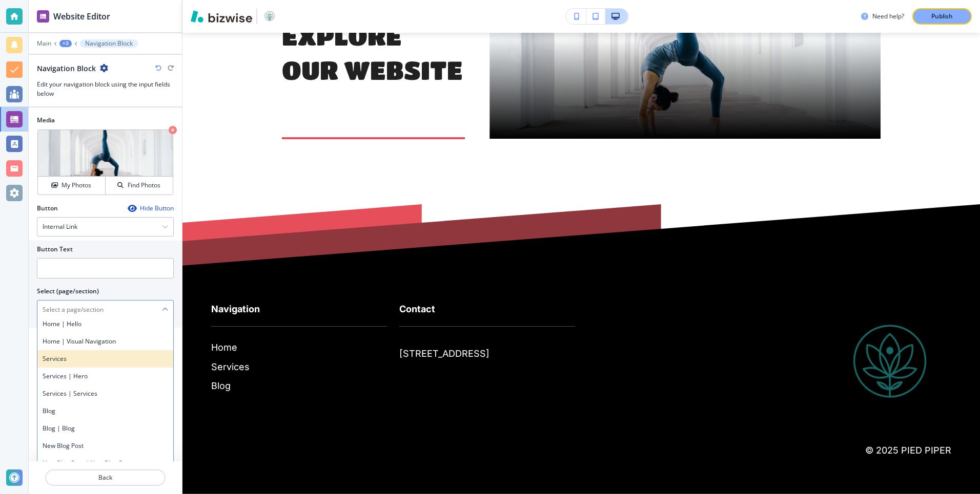
click at [67, 363] on div "Services" at bounding box center [105, 358] width 136 height 17
type \(page\/section\) "Services"
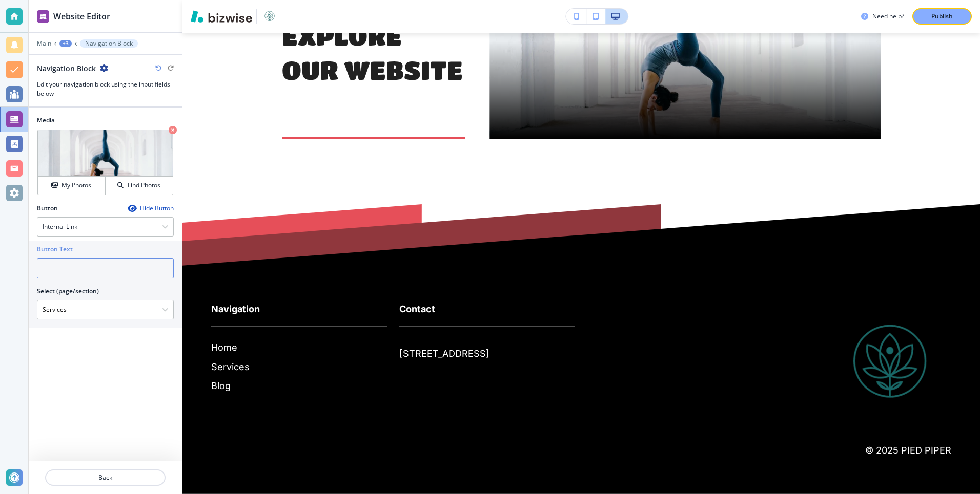
click at [84, 268] on input "text" at bounding box center [105, 268] width 137 height 20
type input "Services"
click at [98, 473] on p "Back" at bounding box center [105, 477] width 118 height 9
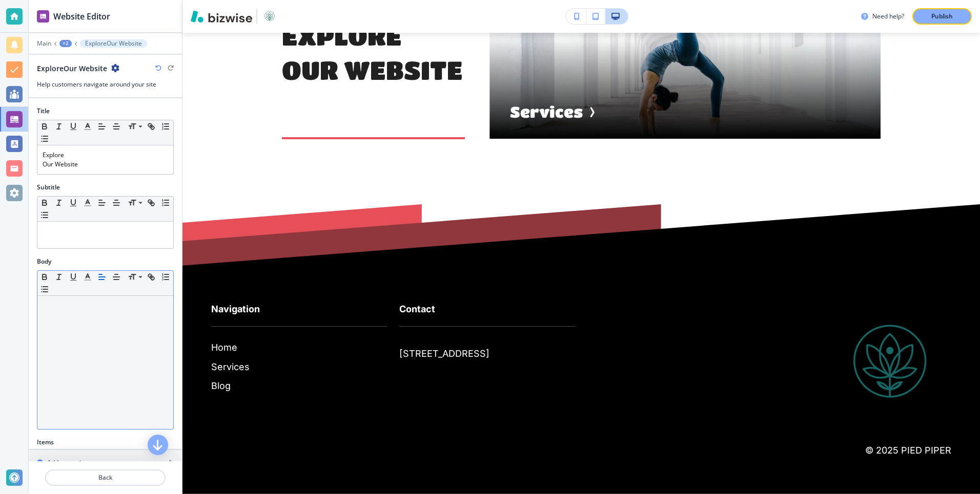
scroll to position [201, 0]
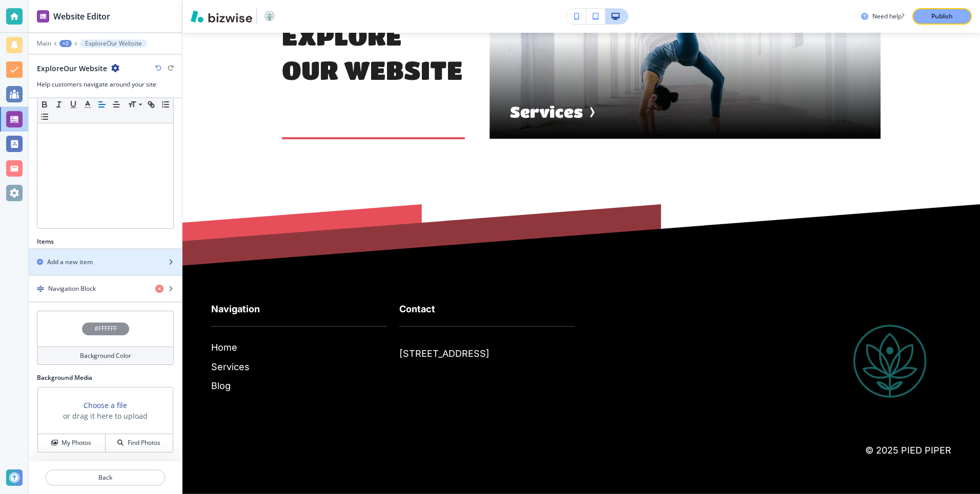
click at [110, 271] on div "button" at bounding box center [105, 271] width 153 height 8
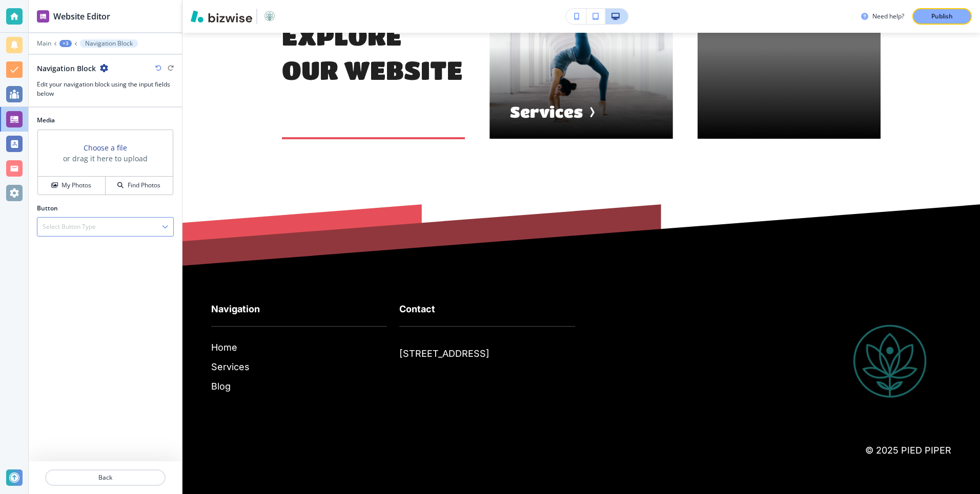
click at [130, 227] on div "Select Button Type" at bounding box center [105, 227] width 136 height 18
click at [95, 257] on div "Internal Link" at bounding box center [105, 262] width 136 height 17
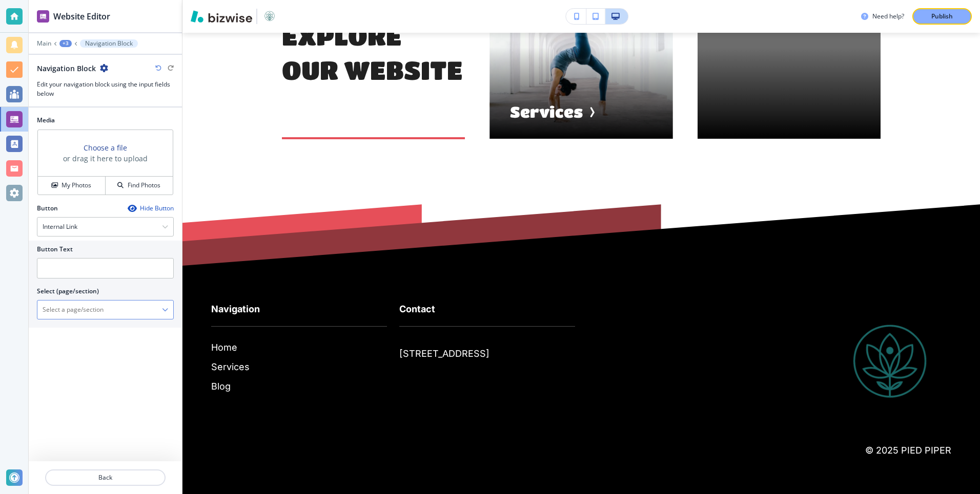
click at [89, 315] on \(page\/section\) "Manual Input" at bounding box center [99, 309] width 125 height 17
click at [169, 307] on div at bounding box center [105, 310] width 136 height 18
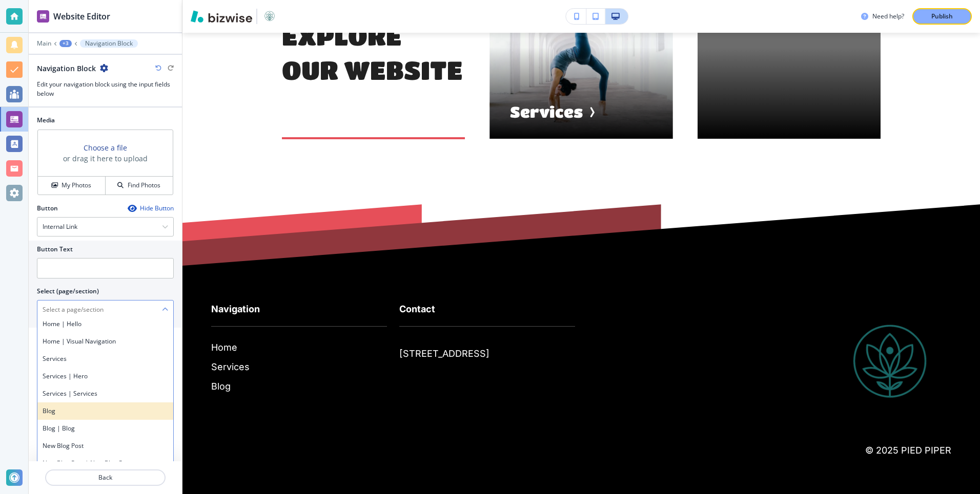
click at [70, 412] on h4 "Blog" at bounding box center [106, 411] width 126 height 9
type \(page\/section\) "Blog"
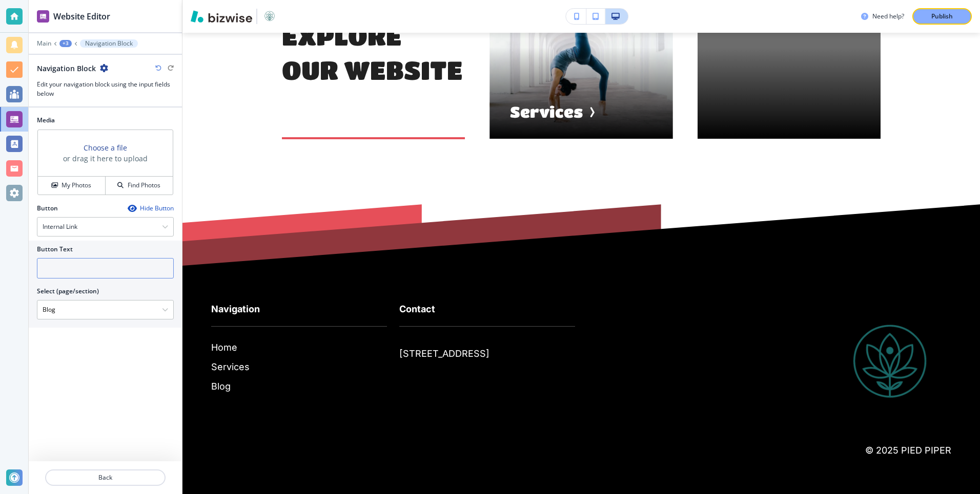
click at [60, 274] on input "text" at bounding box center [105, 268] width 137 height 20
type input "Blog"
click at [98, 162] on h3 "or drag it here to upload" at bounding box center [105, 158] width 85 height 11
click at [77, 184] on h4 "My Photos" at bounding box center [76, 185] width 30 height 9
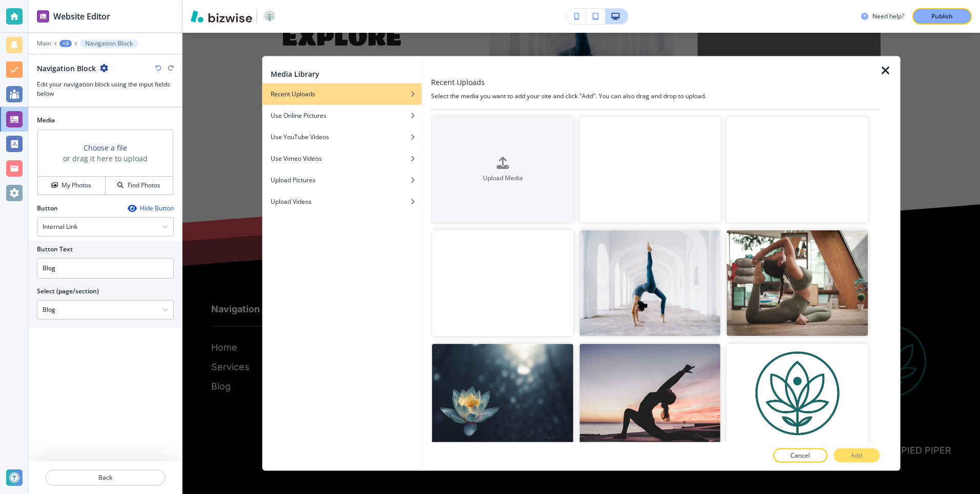
scroll to position [121, 0]
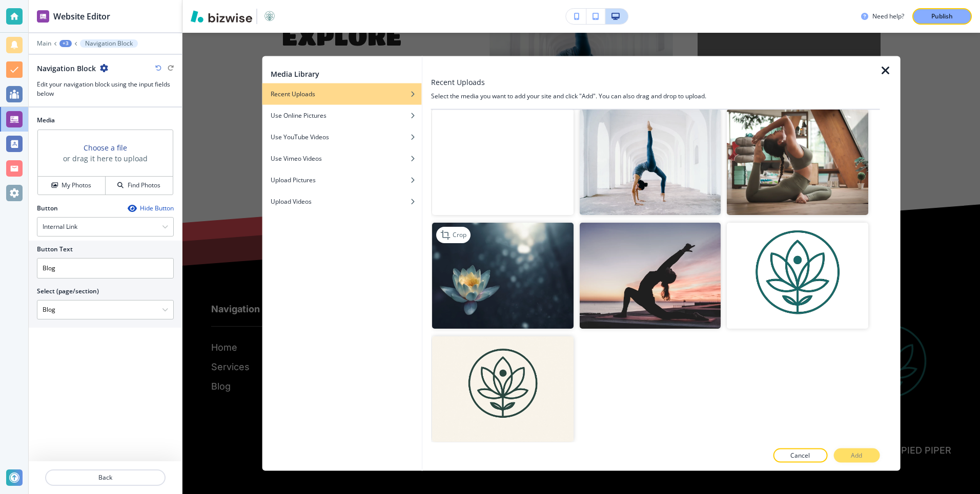
click at [542, 309] on img "button" at bounding box center [502, 275] width 141 height 106
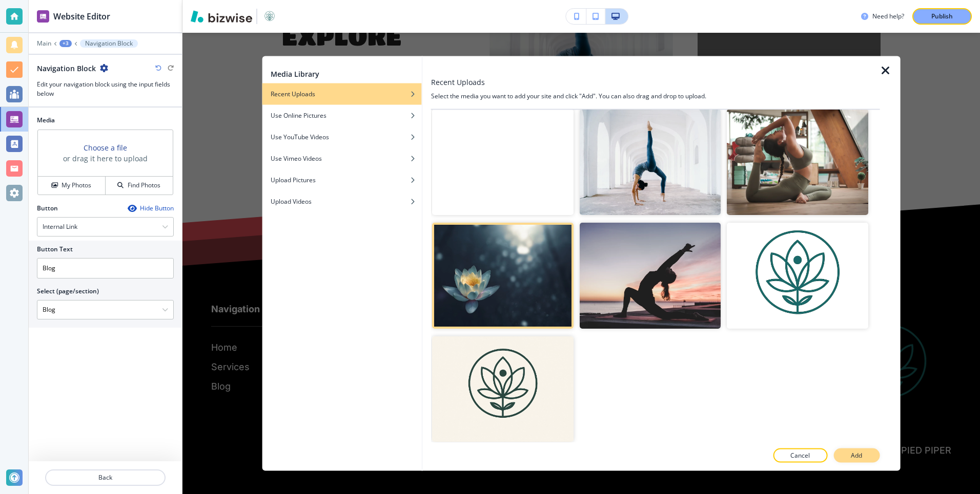
click at [857, 459] on p "Add" at bounding box center [856, 455] width 11 height 9
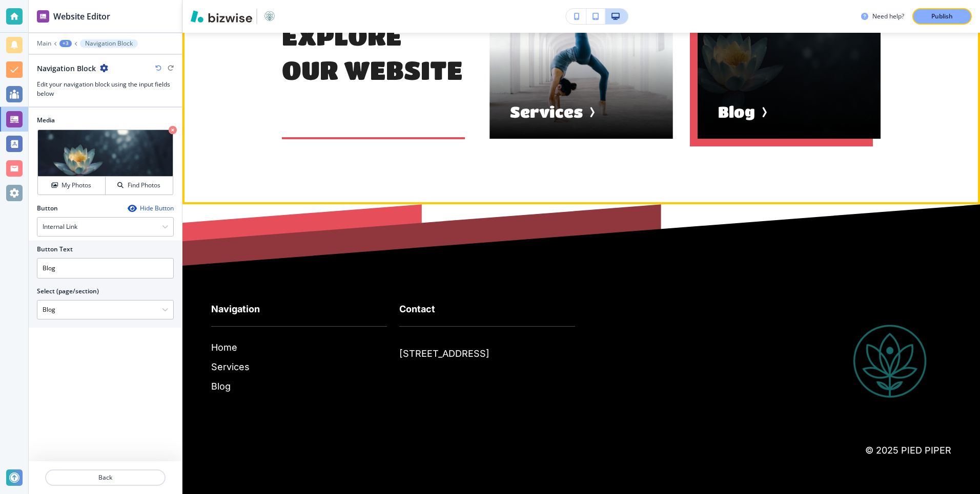
click at [733, 139] on div "button" at bounding box center [788, 47] width 183 height 183
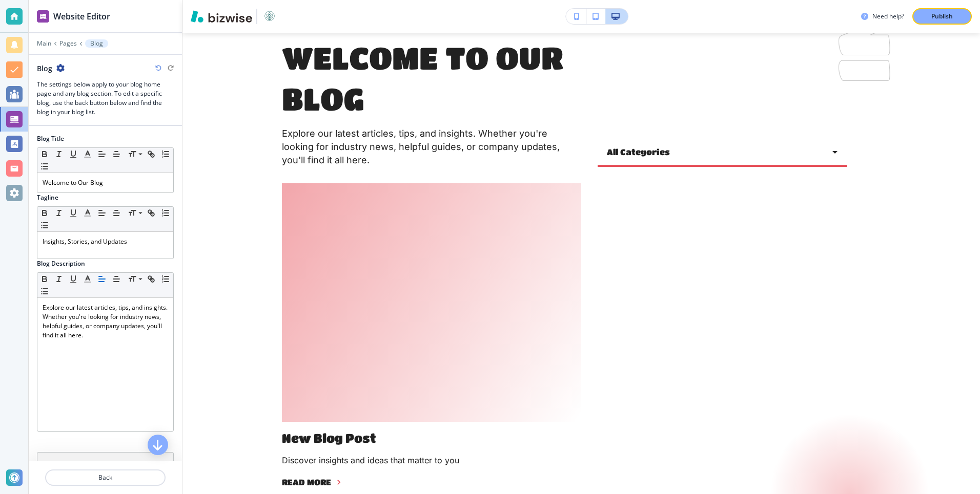
scroll to position [213, 0]
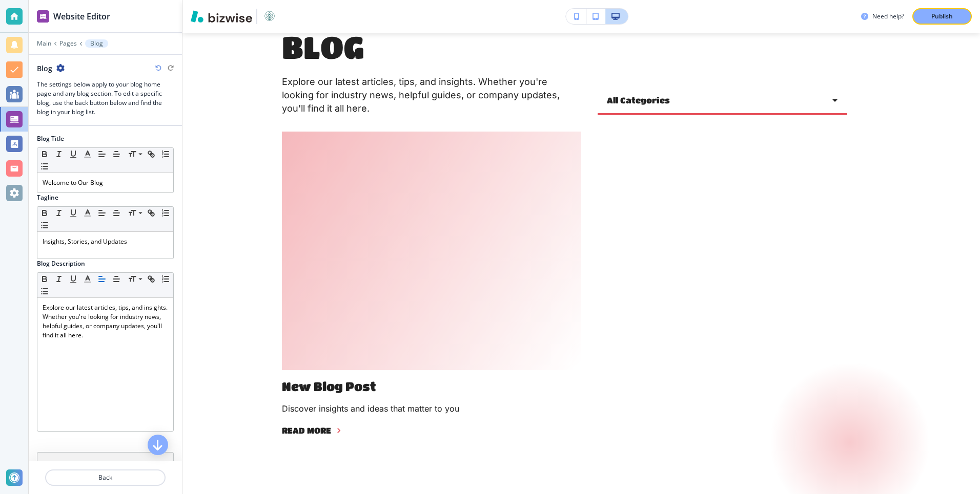
click at [358, 306] on div at bounding box center [431, 251] width 299 height 239
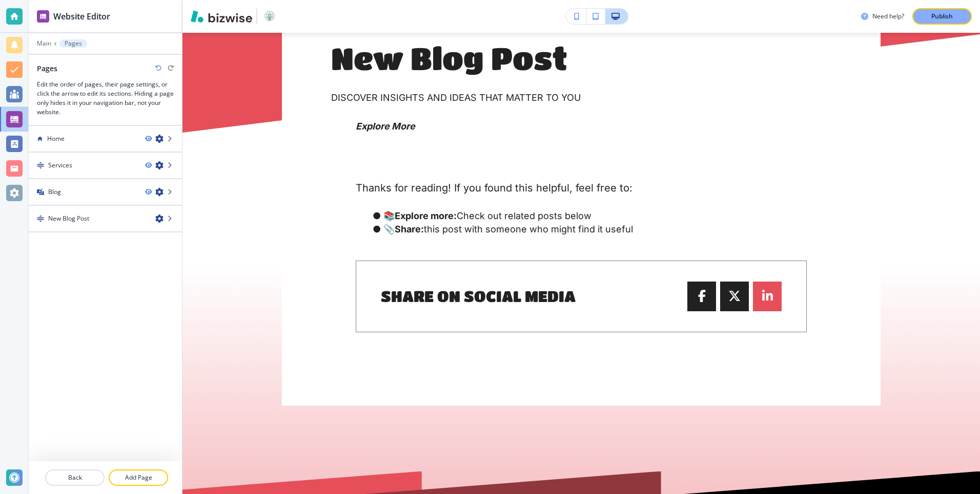
scroll to position [0, 0]
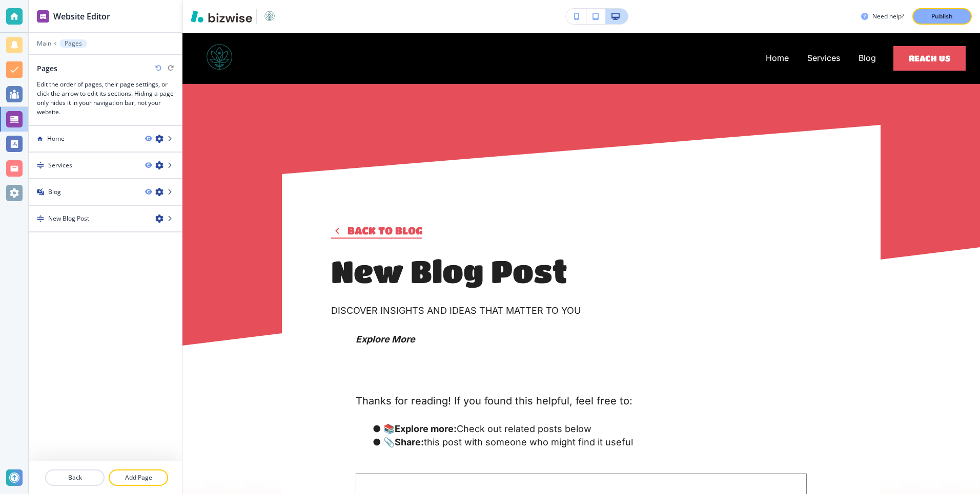
click at [374, 228] on button "Back to blog" at bounding box center [376, 230] width 91 height 15
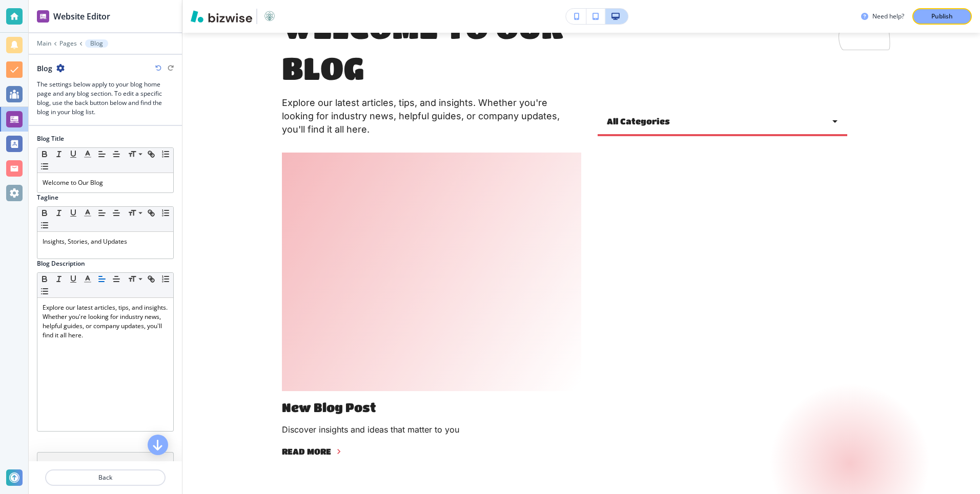
scroll to position [209, 0]
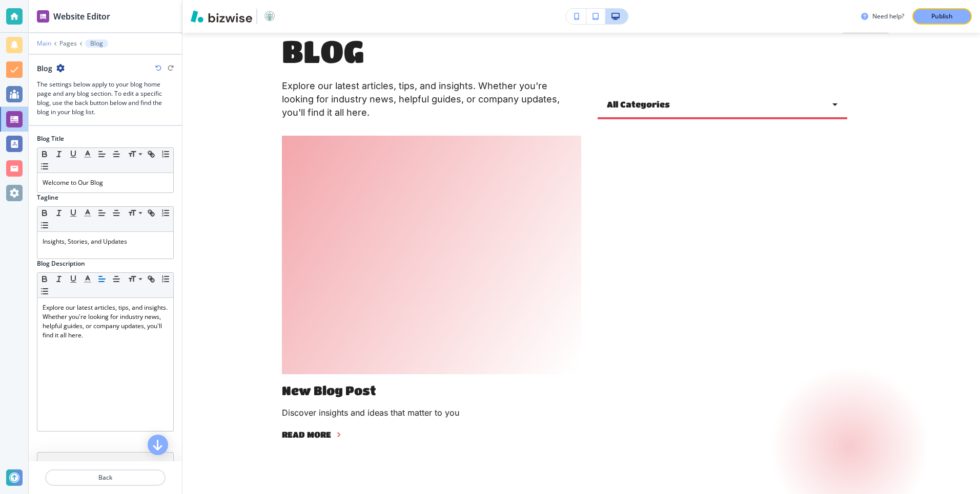
click at [43, 44] on p "Main" at bounding box center [44, 43] width 14 height 7
